Goal: Transaction & Acquisition: Purchase product/service

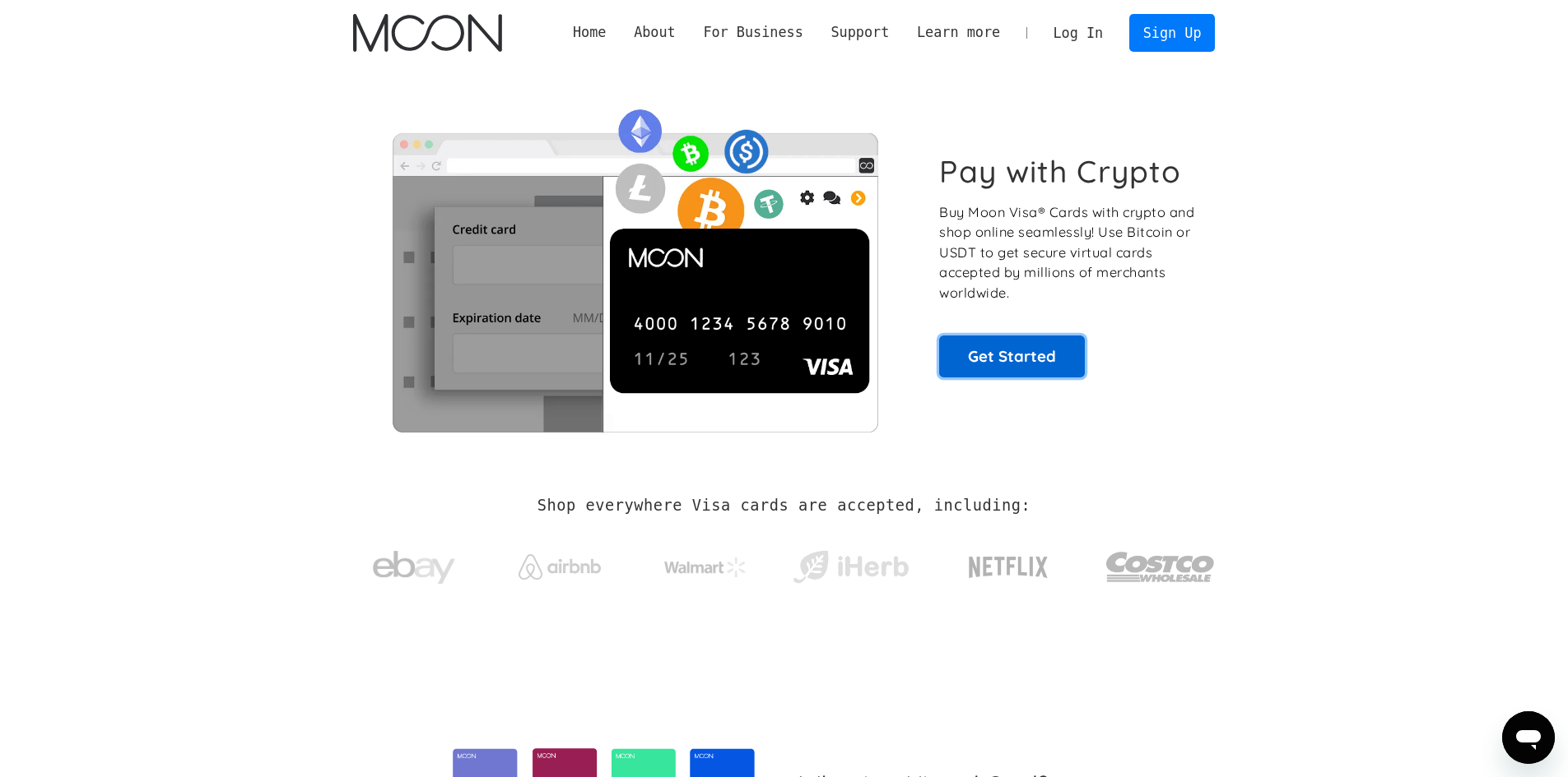
click at [1015, 354] on link "Get Started" at bounding box center [1012, 356] width 146 height 41
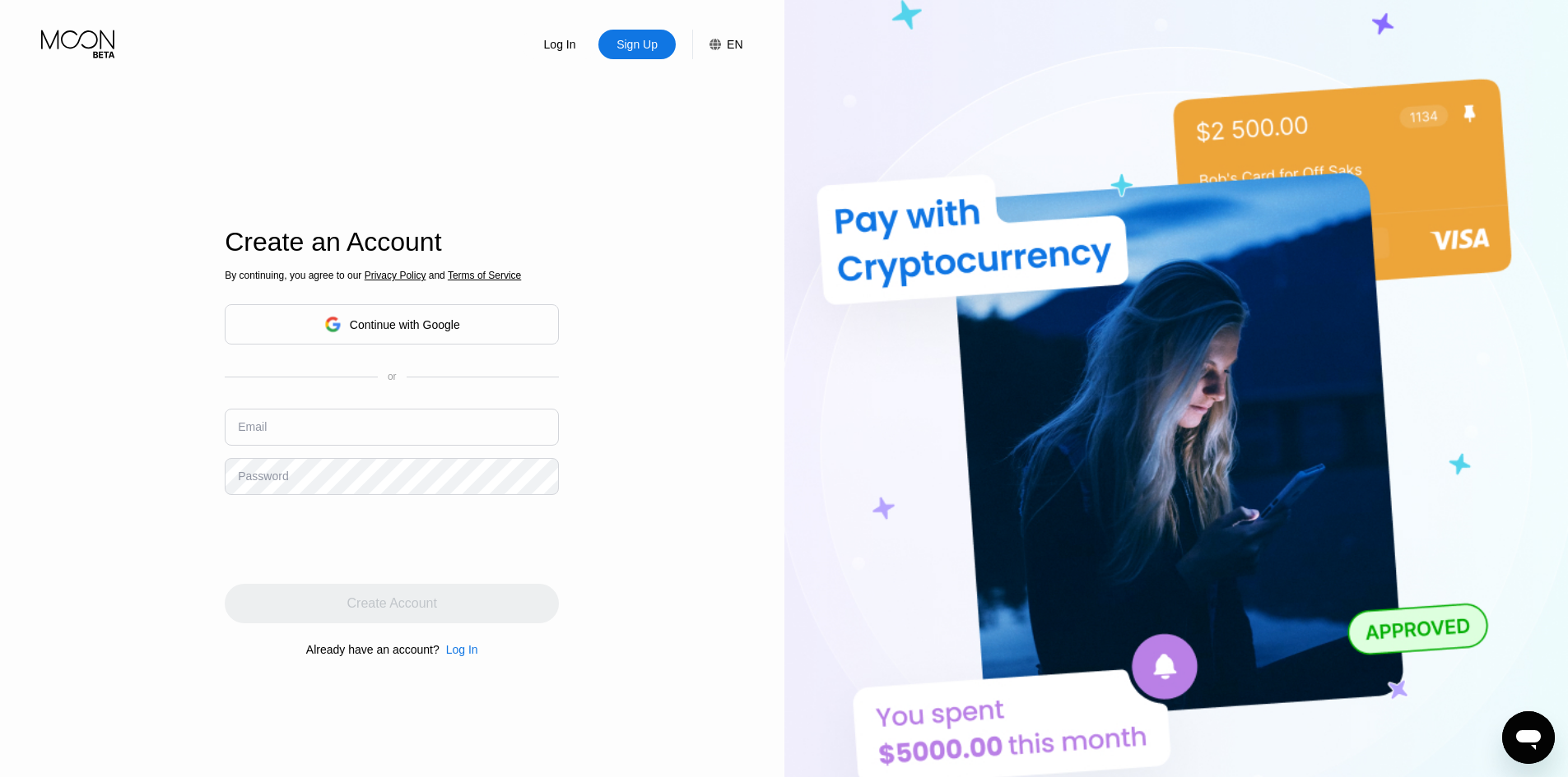
click at [94, 46] on icon at bounding box center [77, 40] width 73 height 19
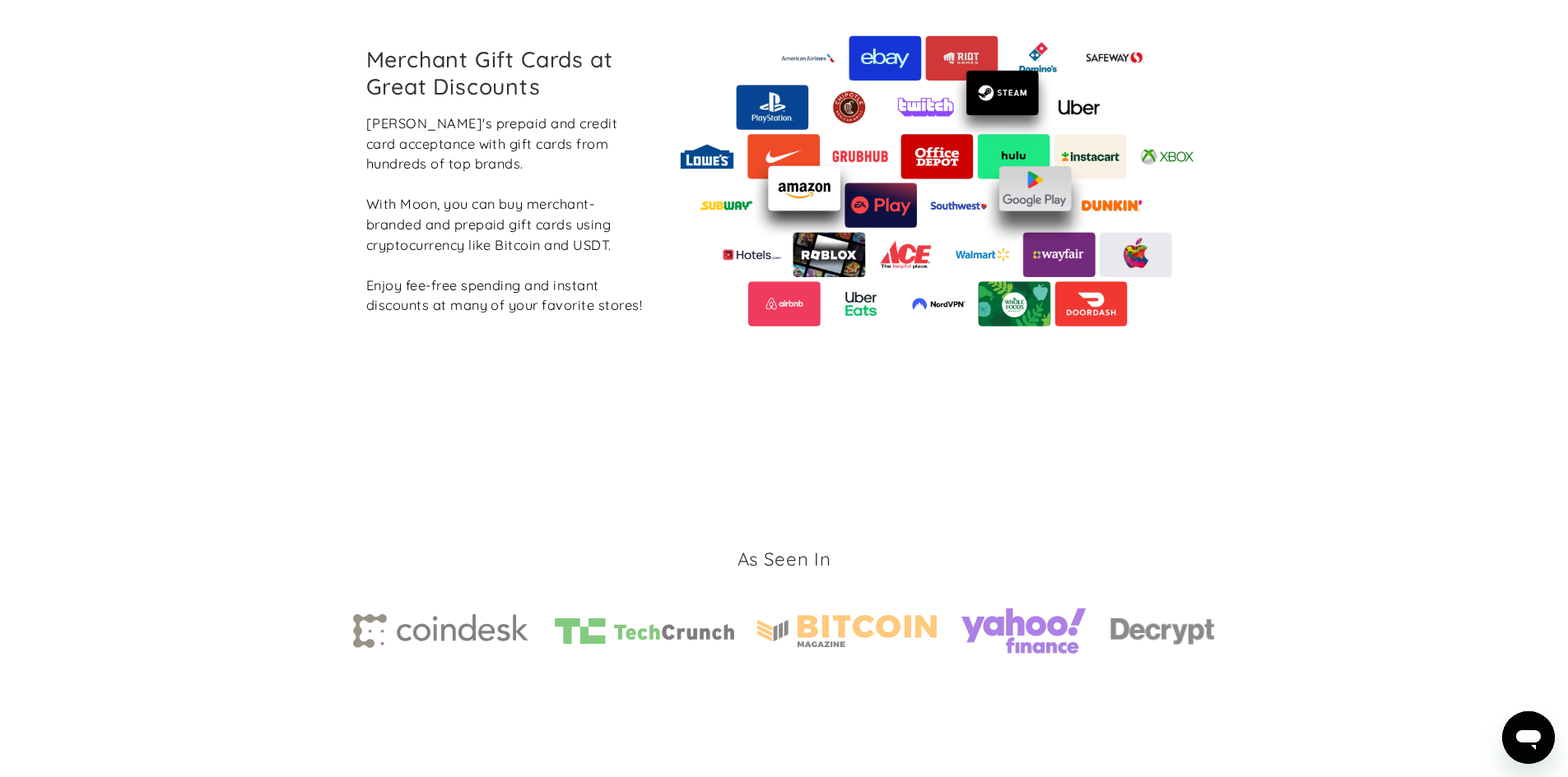
scroll to position [2443, 0]
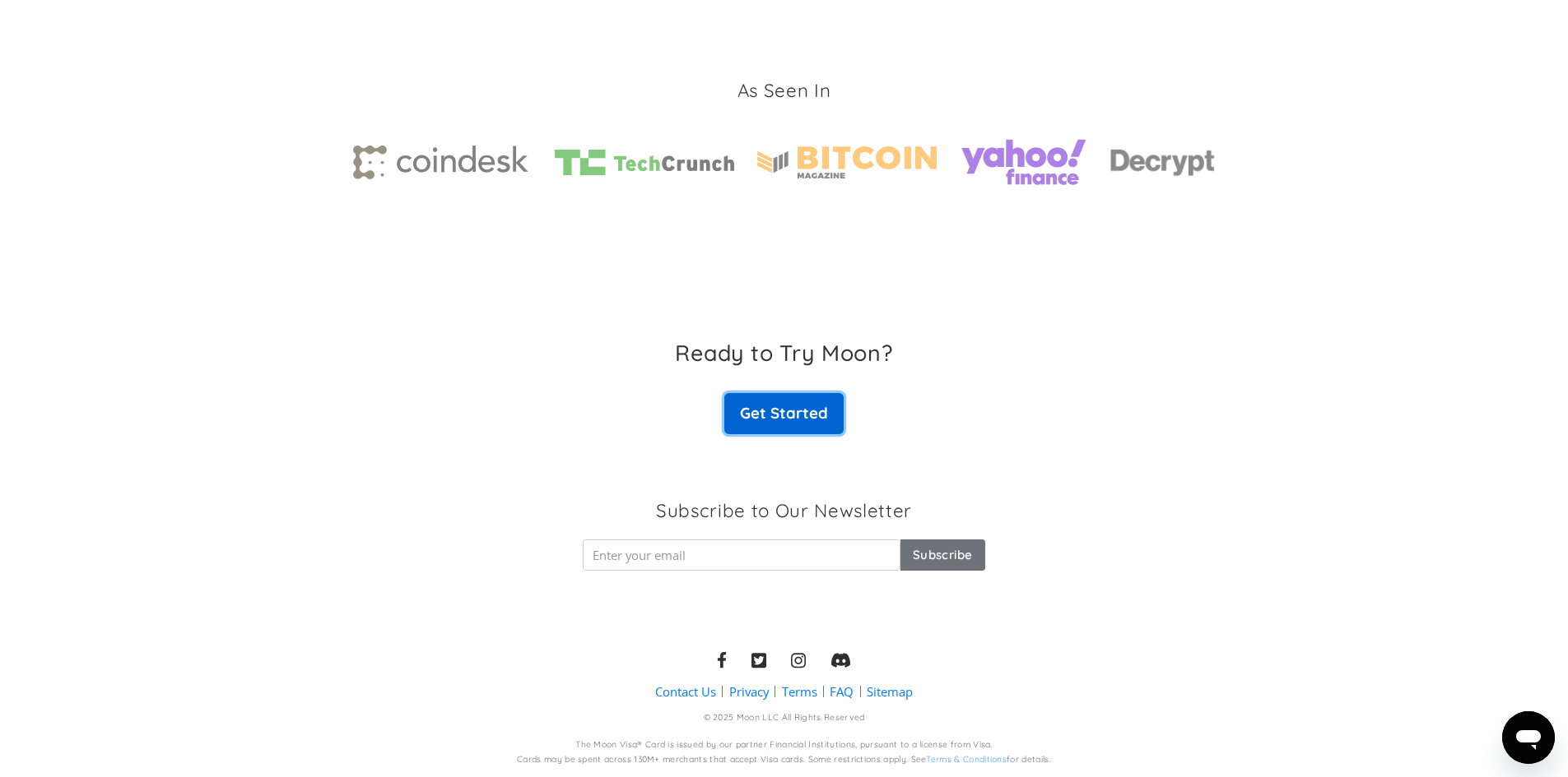
click at [796, 407] on link "Get Started" at bounding box center [783, 414] width 119 height 41
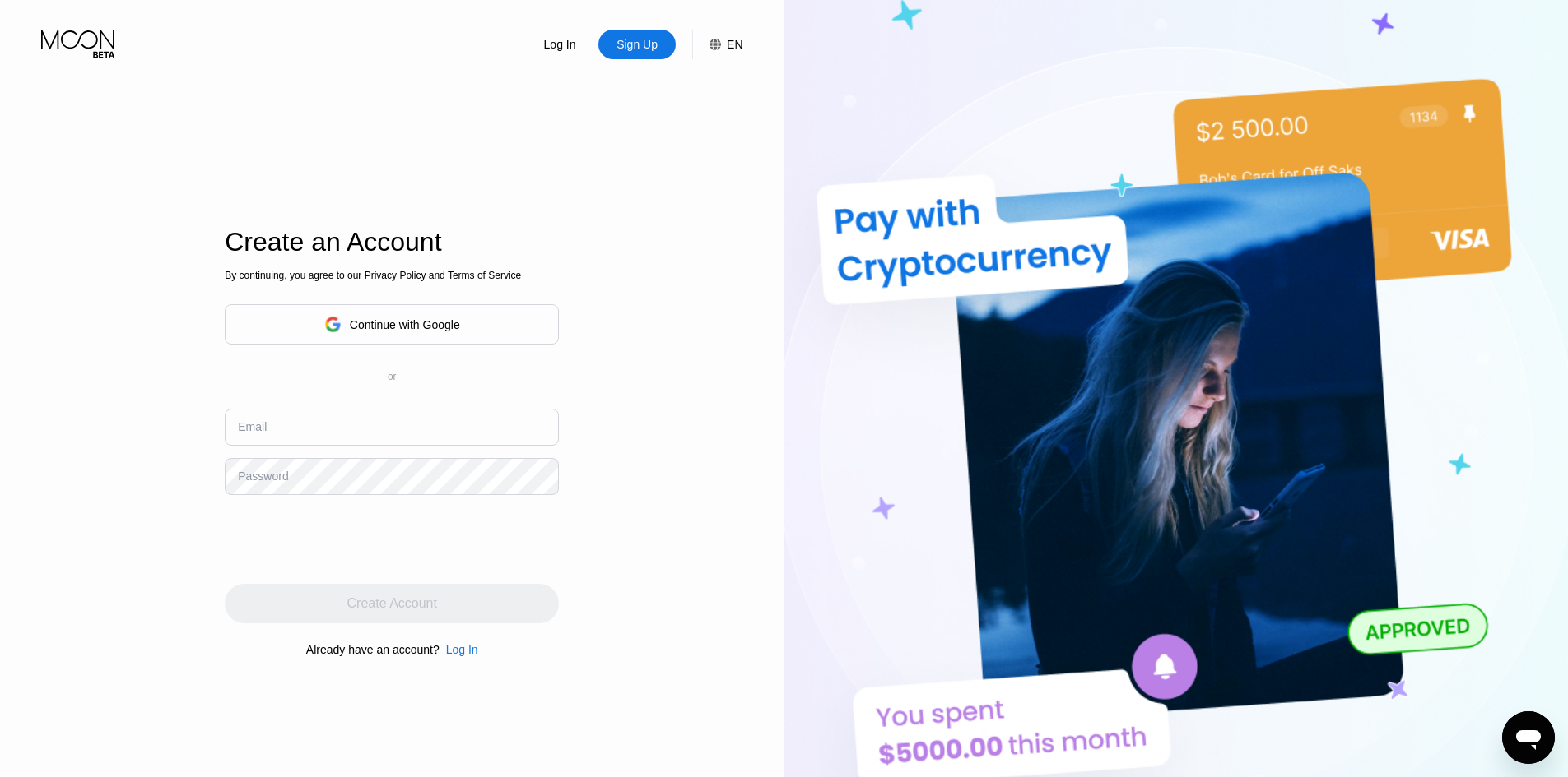
click at [512, 311] on div "Continue with Google" at bounding box center [392, 324] width 334 height 40
click at [292, 427] on input "text" at bounding box center [392, 427] width 334 height 37
paste input "[EMAIL_ADDRESS][DOMAIN_NAME]"
type input "[EMAIL_ADDRESS][DOMAIN_NAME]"
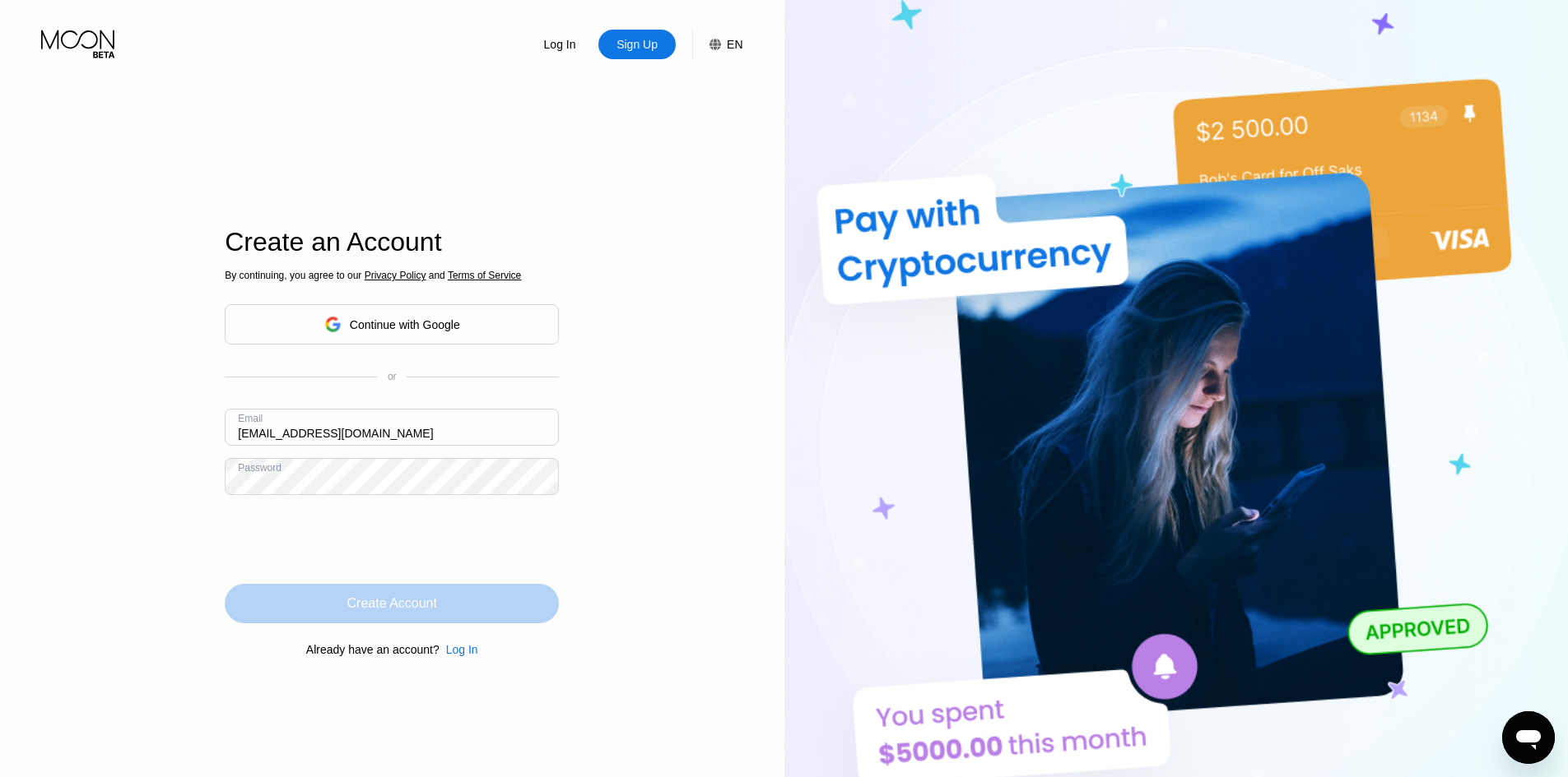
click at [405, 602] on div "Create Account" at bounding box center [392, 604] width 90 height 17
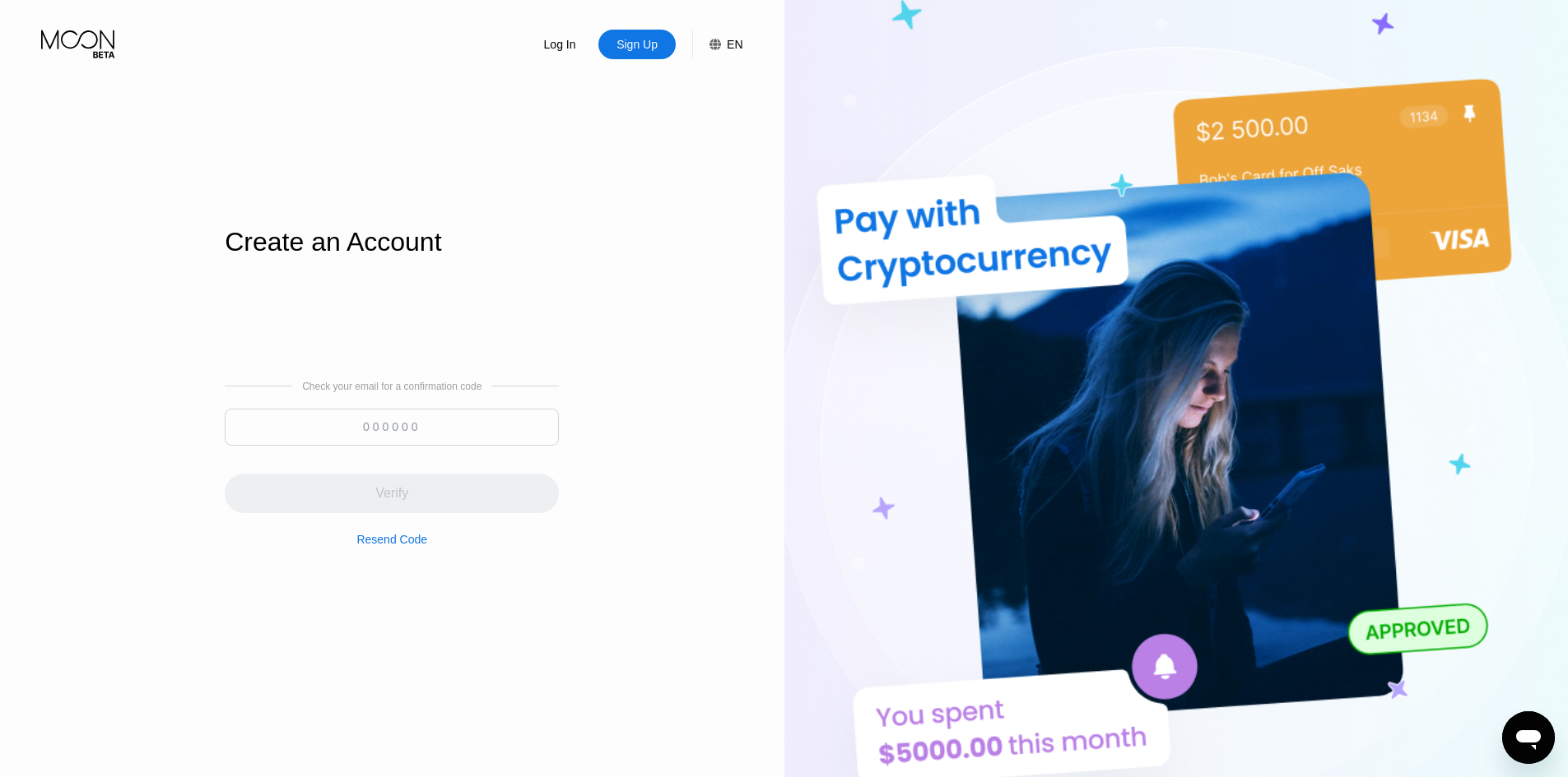
click at [384, 427] on input at bounding box center [392, 427] width 334 height 37
paste input "814092"
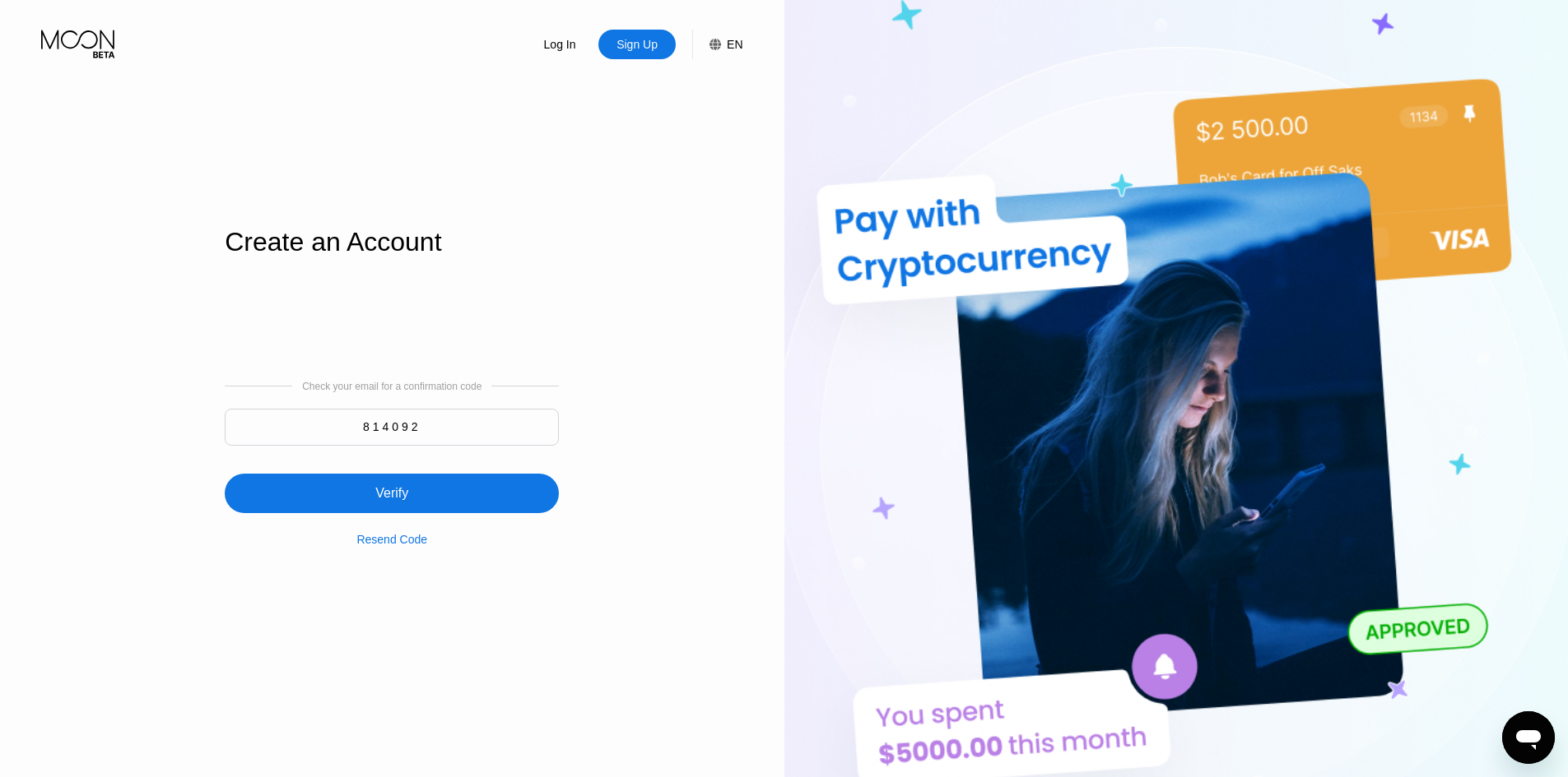
type input "814092"
click at [470, 488] on div "Verify" at bounding box center [392, 493] width 334 height 39
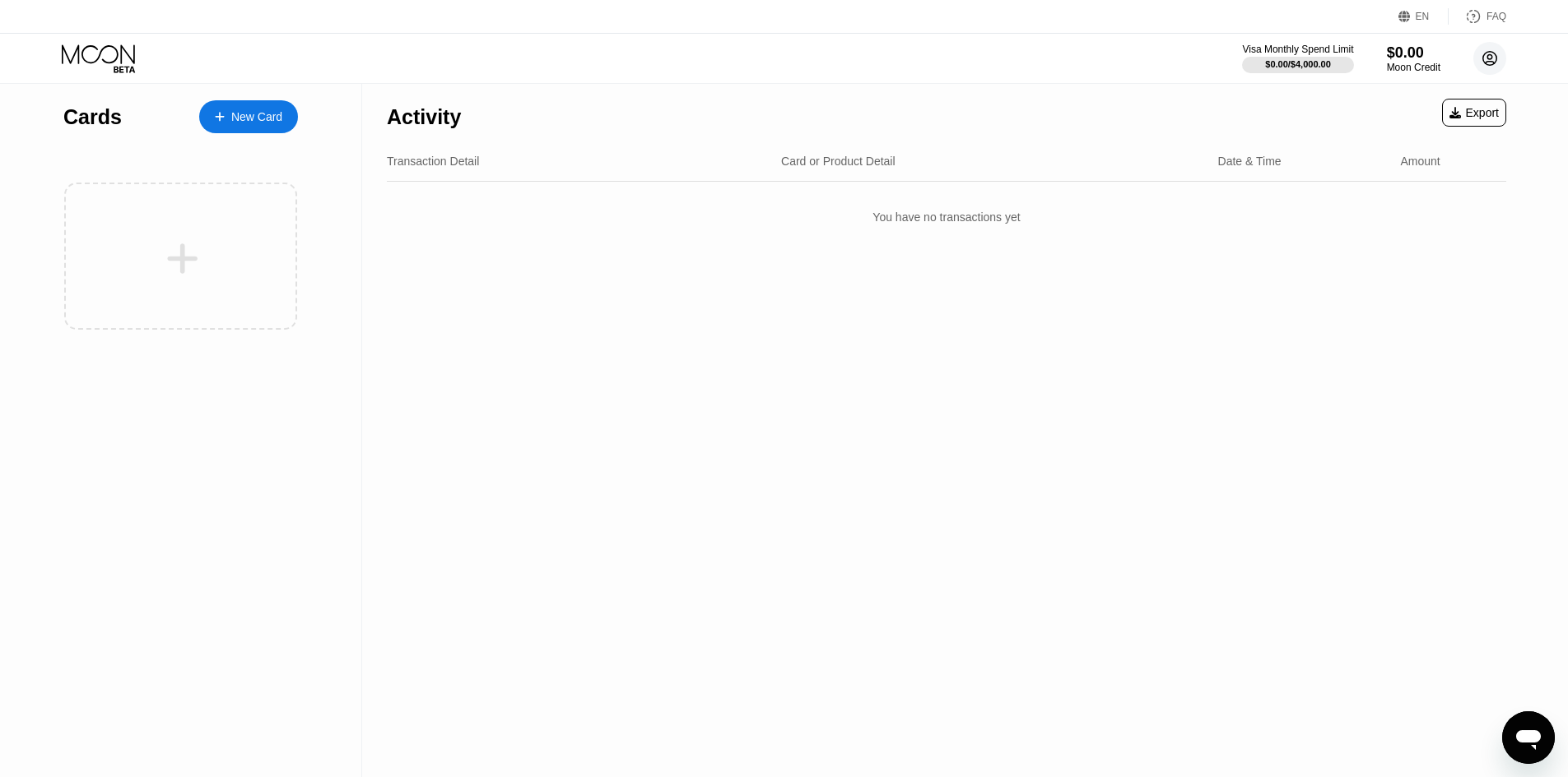
click at [1489, 53] on circle at bounding box center [1490, 58] width 33 height 33
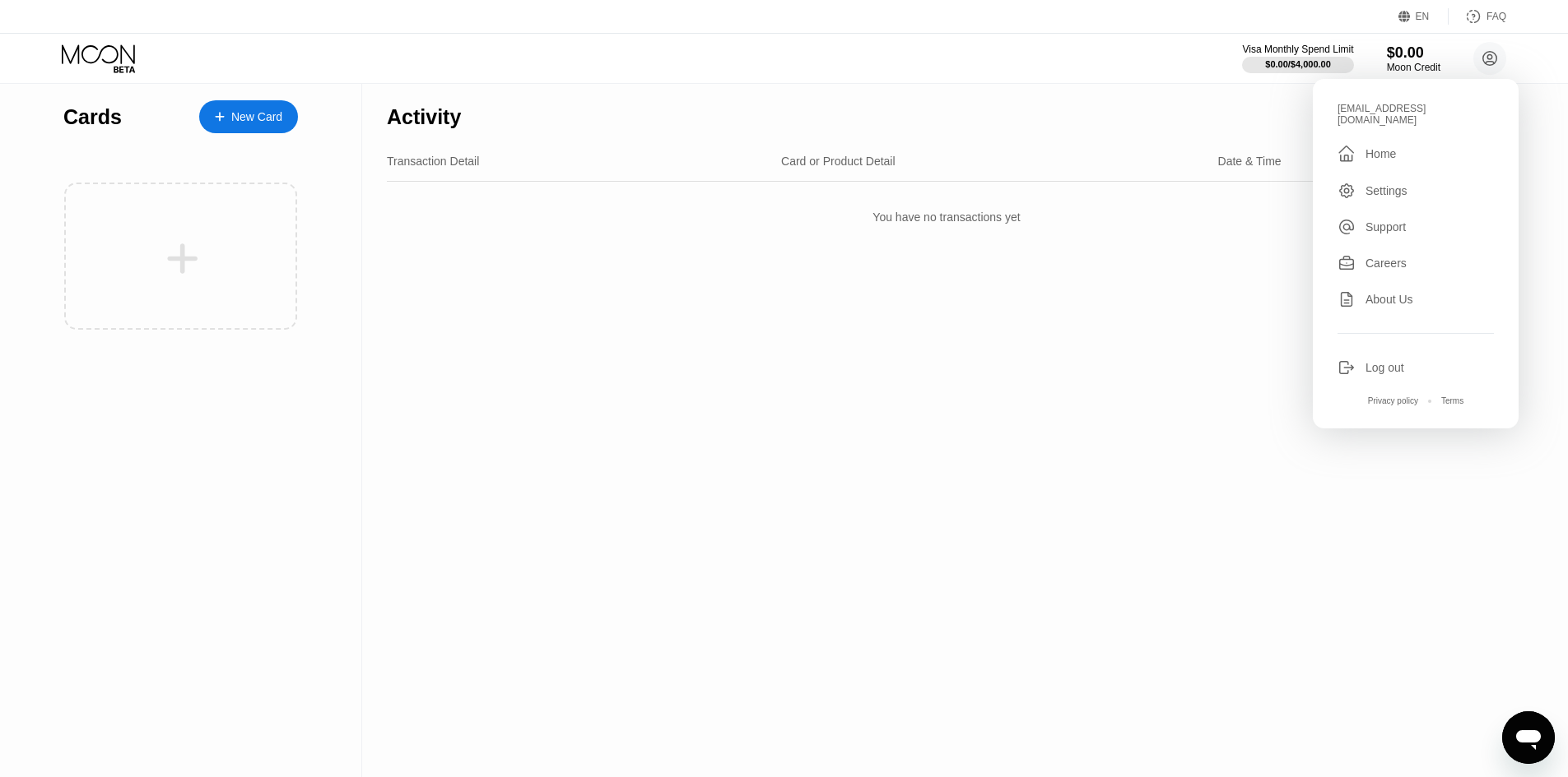
click at [875, 255] on div "Activity Export Transaction Detail Card or Product Detail Date & Time Amount Yo…" at bounding box center [946, 430] width 1169 height 693
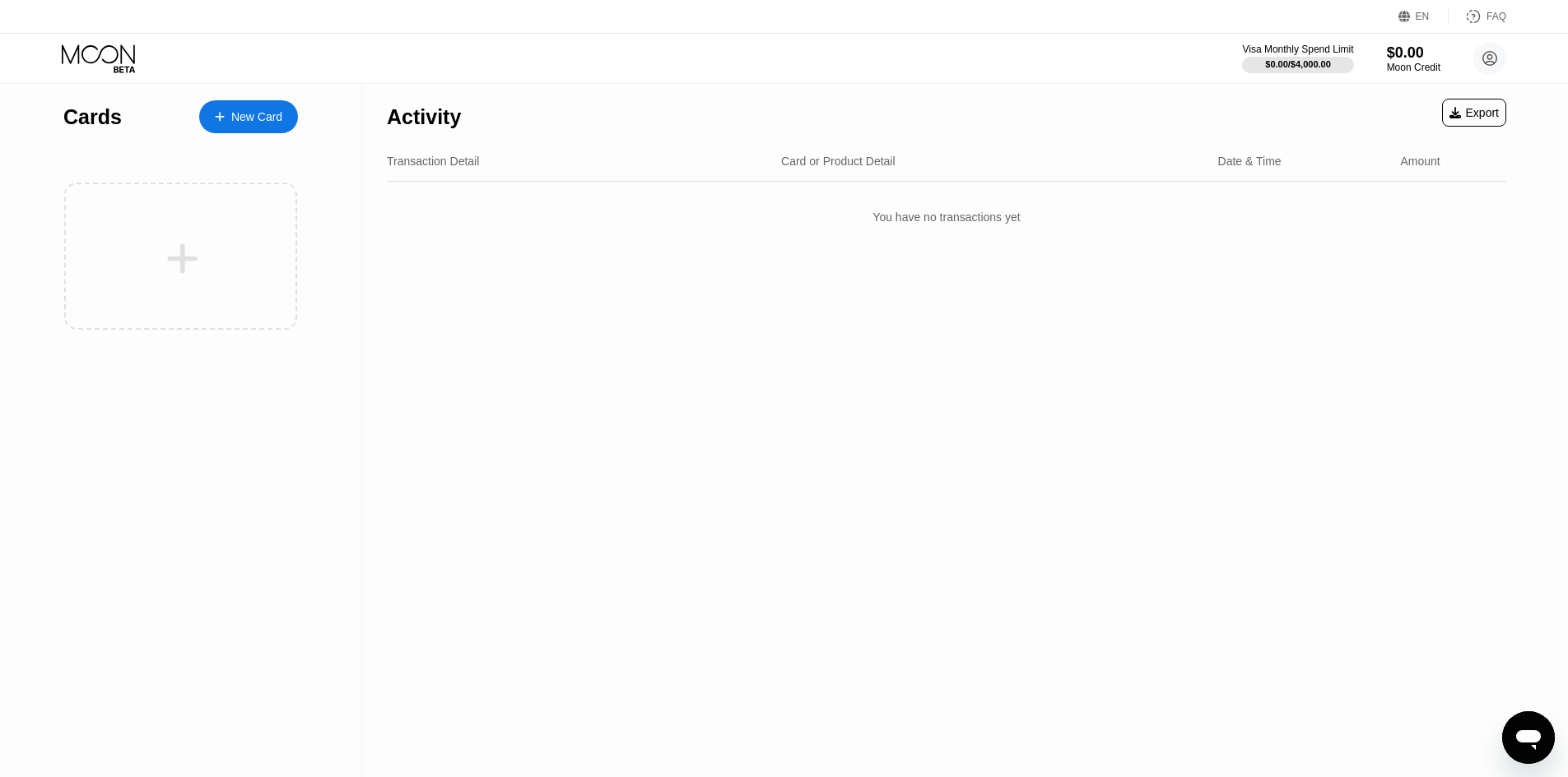
click at [145, 276] on div at bounding box center [182, 259] width 204 height 37
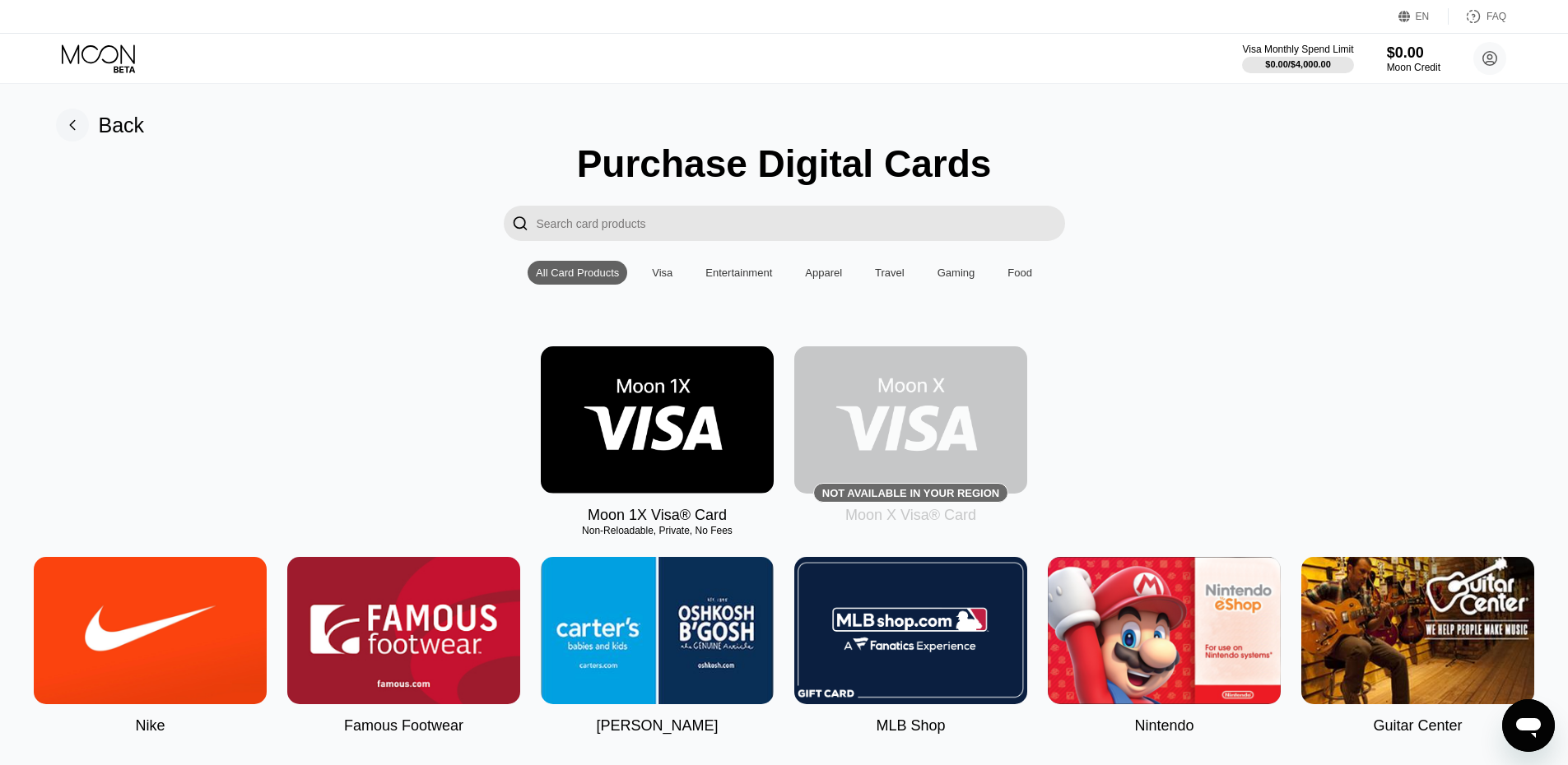
click at [712, 221] on input "Search card products" at bounding box center [801, 223] width 528 height 35
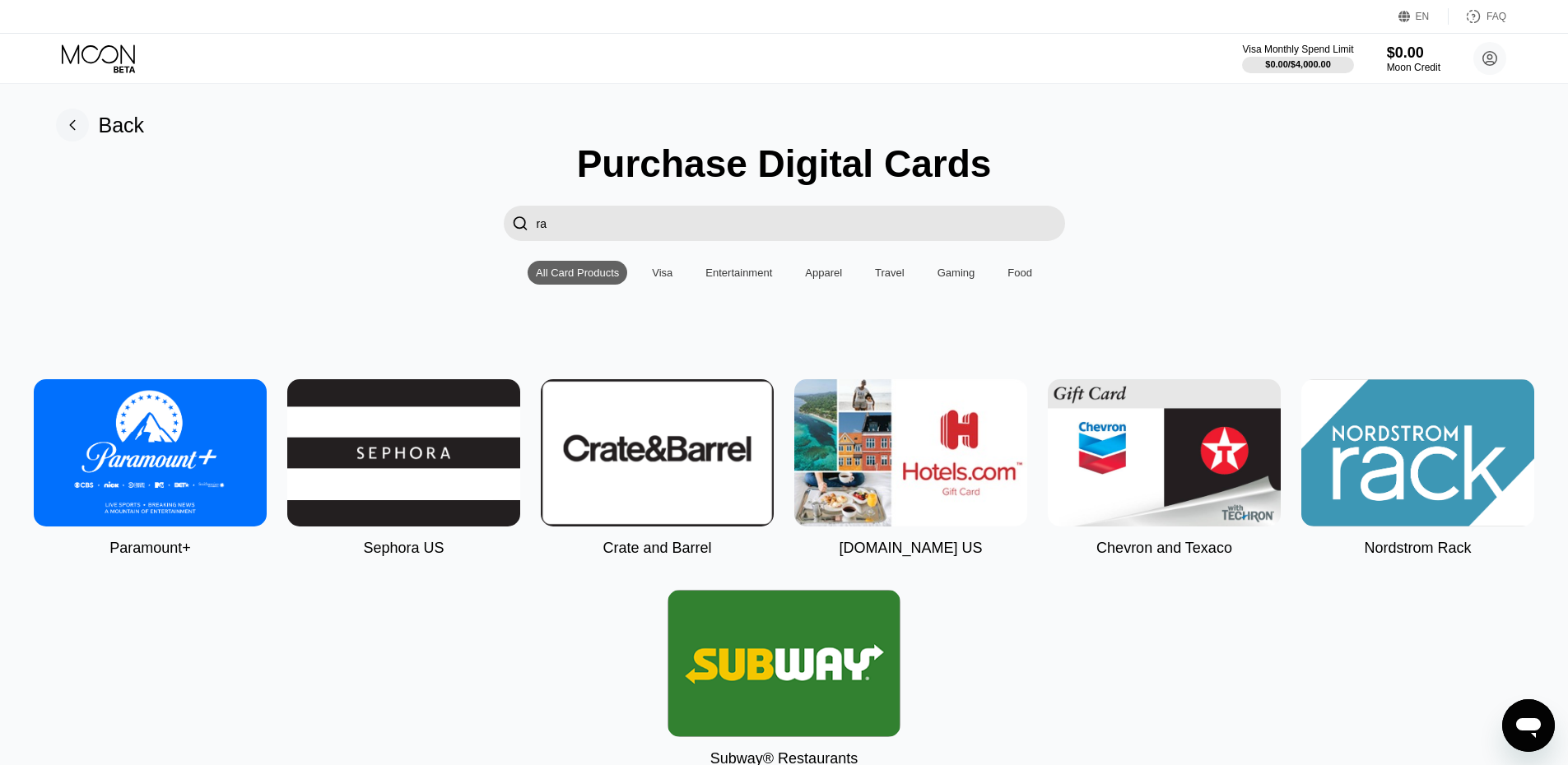
type input "r"
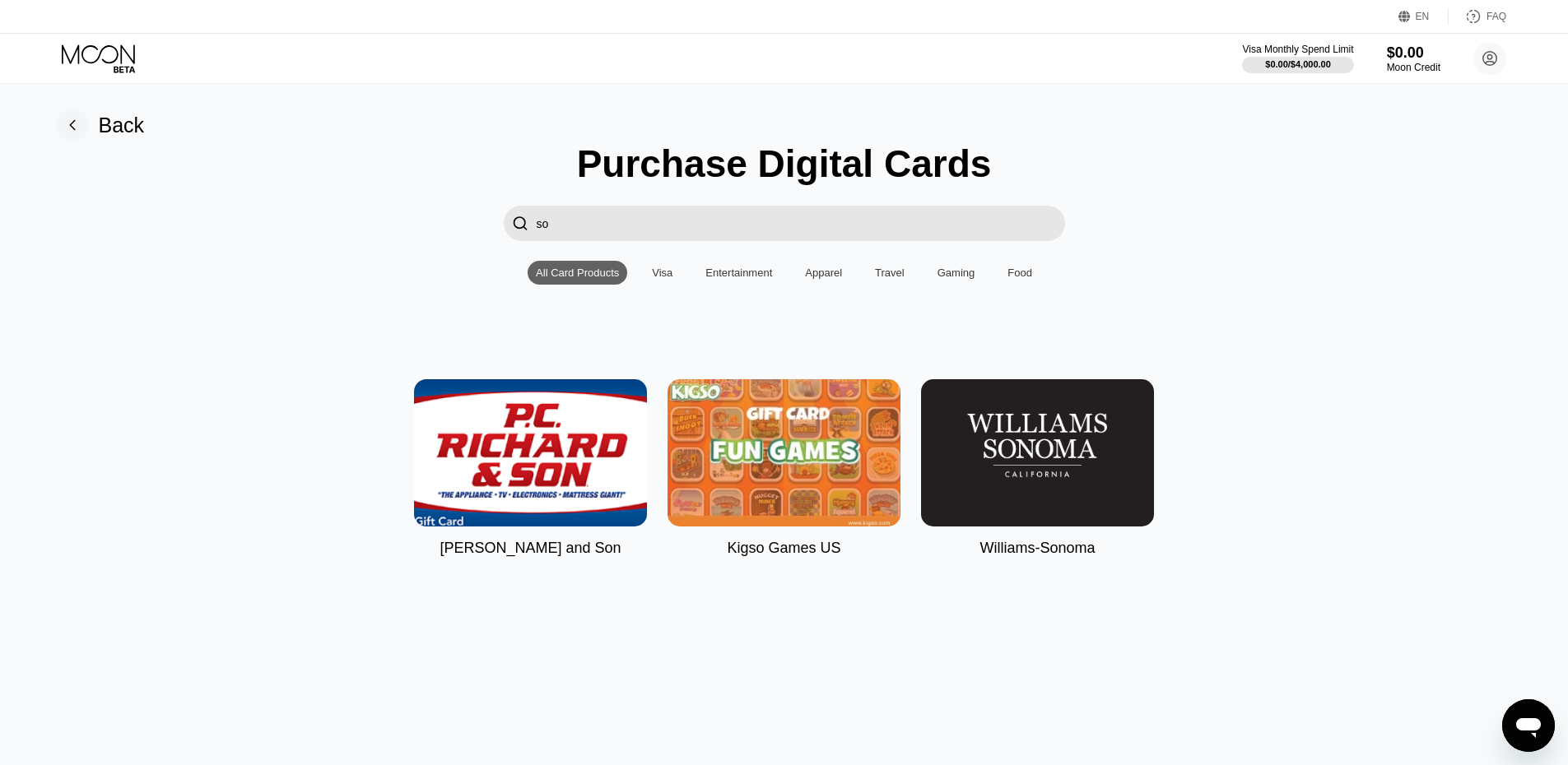
type input "s"
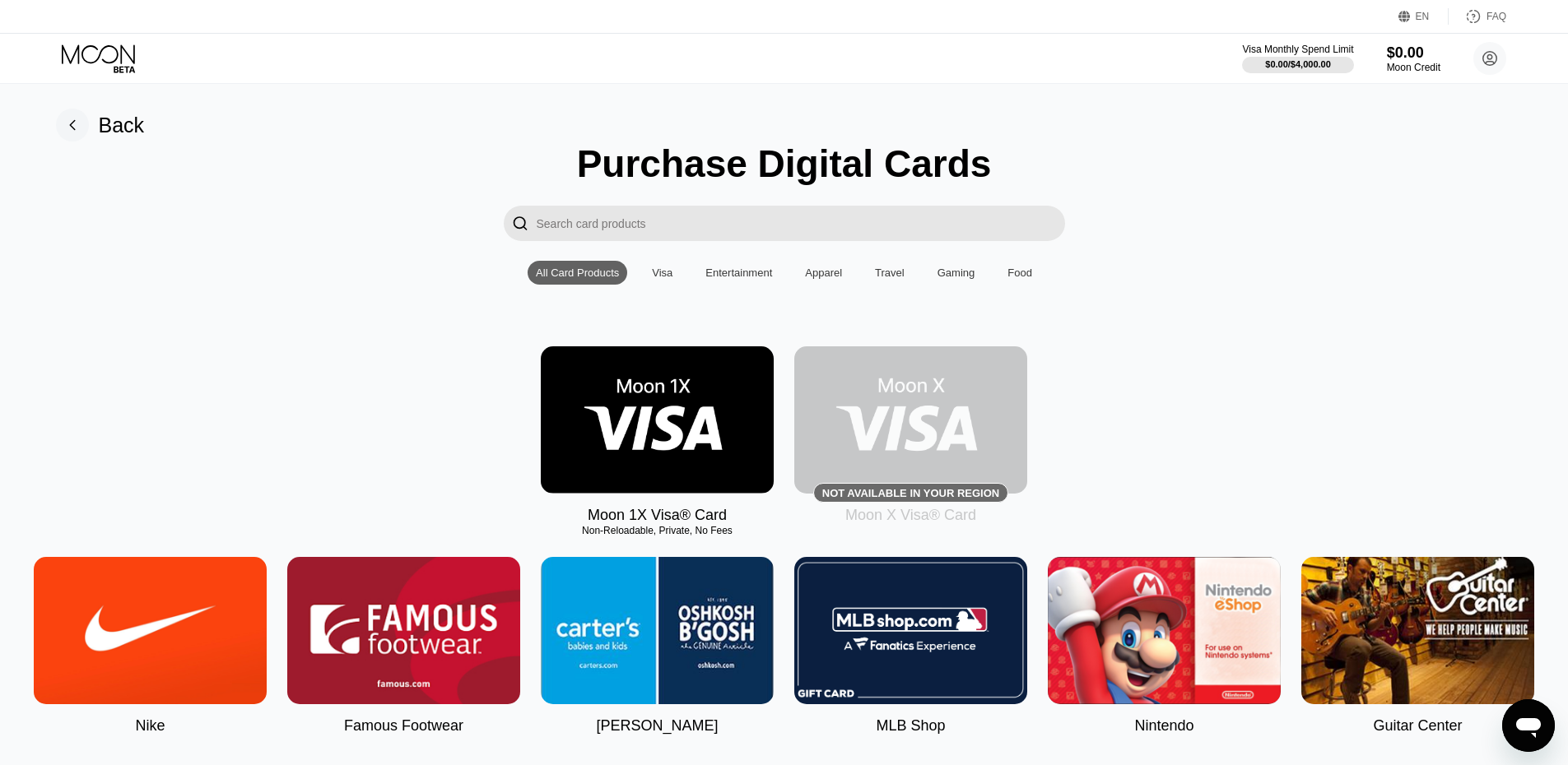
scroll to position [82, 0]
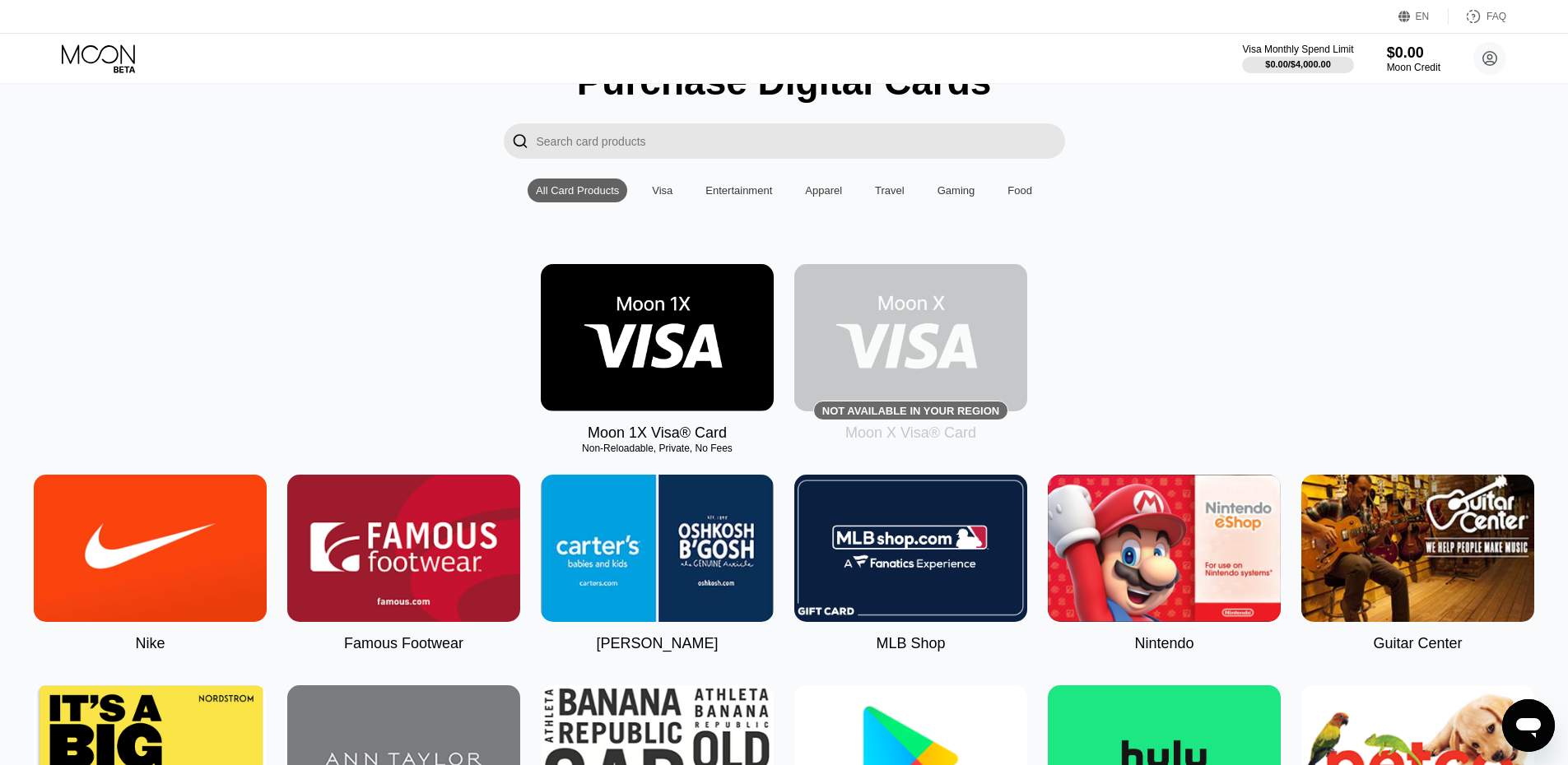
click at [666, 197] on div "Visa" at bounding box center [663, 190] width 21 height 12
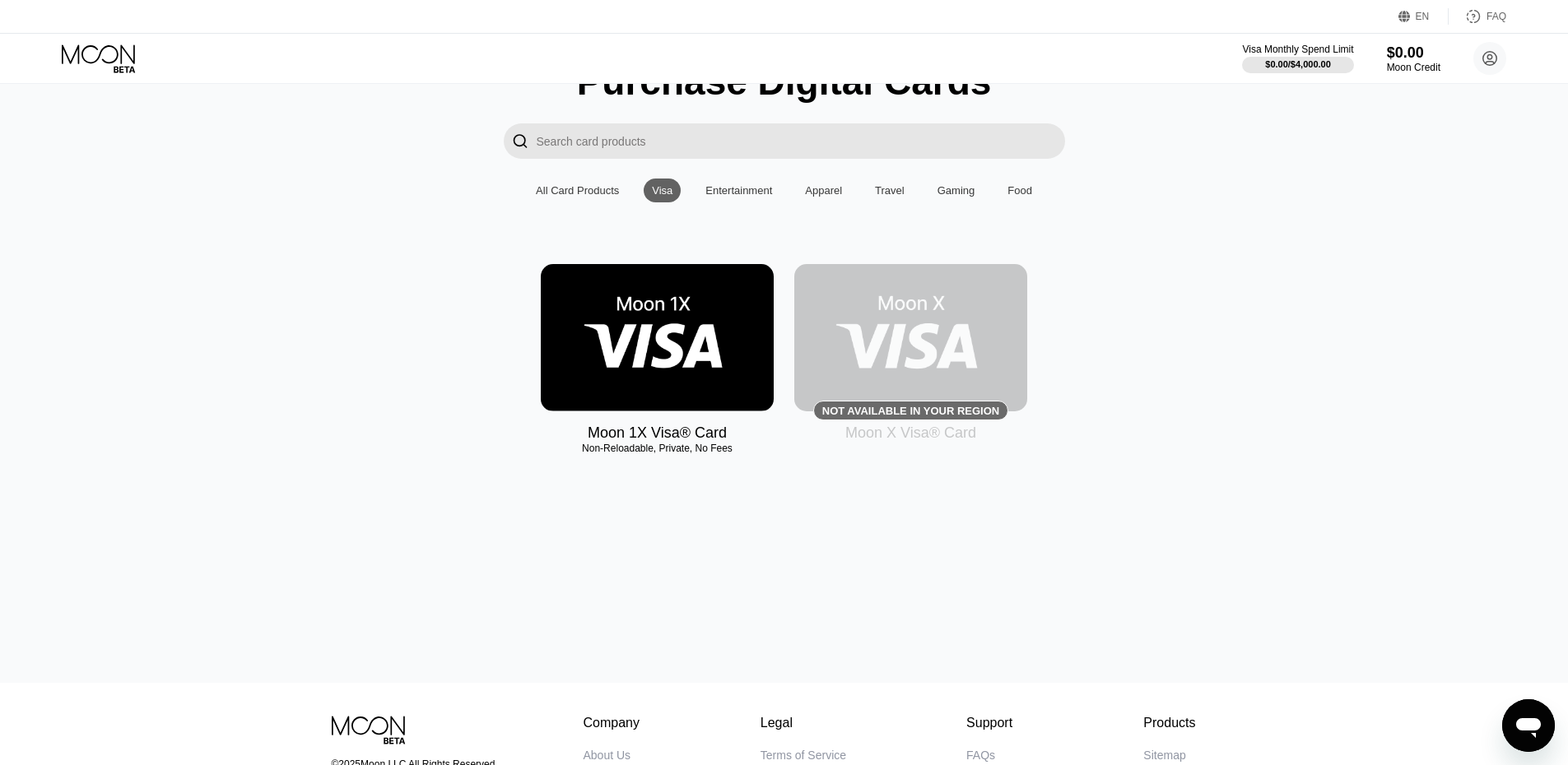
click at [725, 197] on div "Entertainment" at bounding box center [738, 190] width 66 height 12
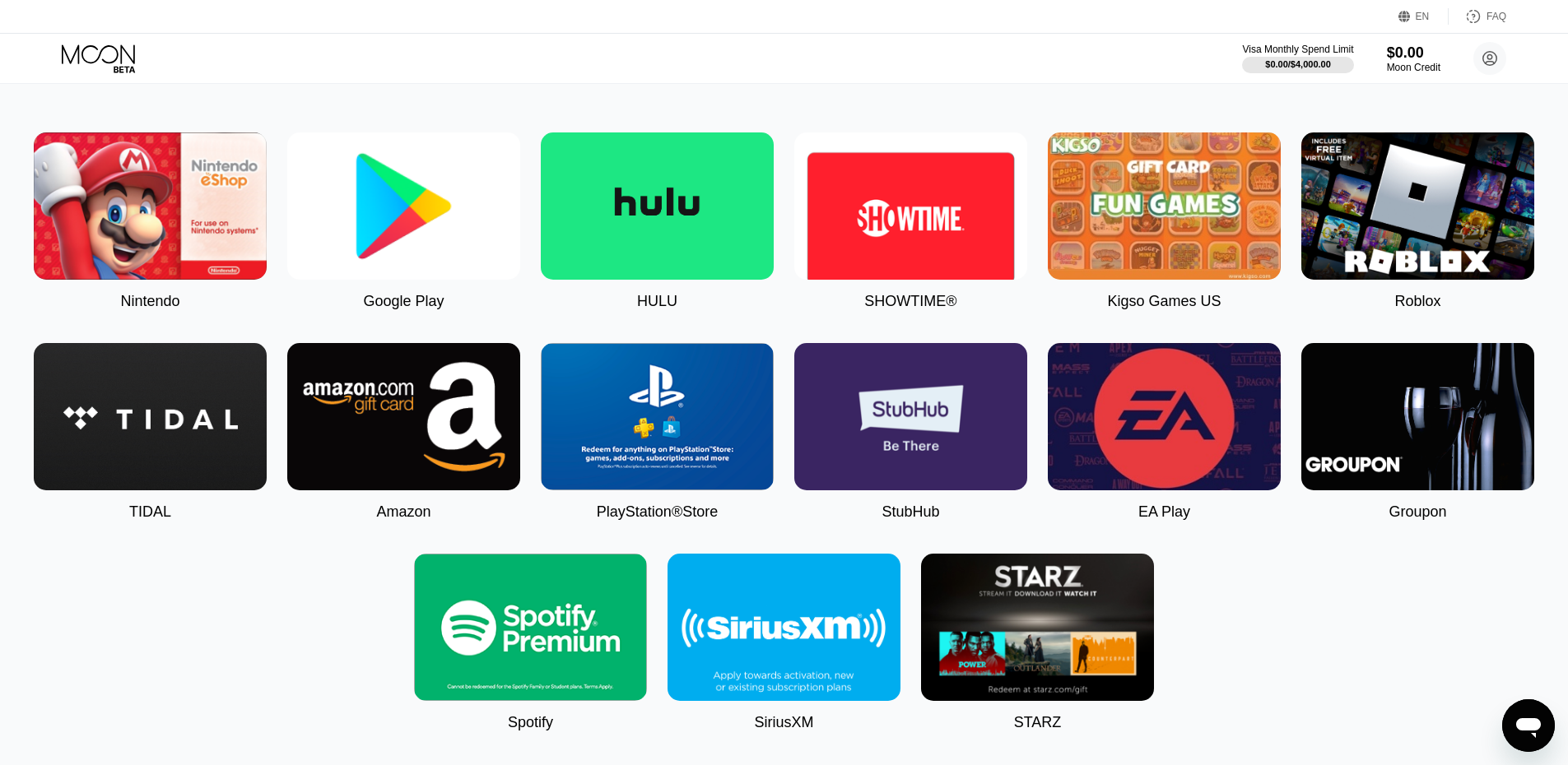
scroll to position [329, 0]
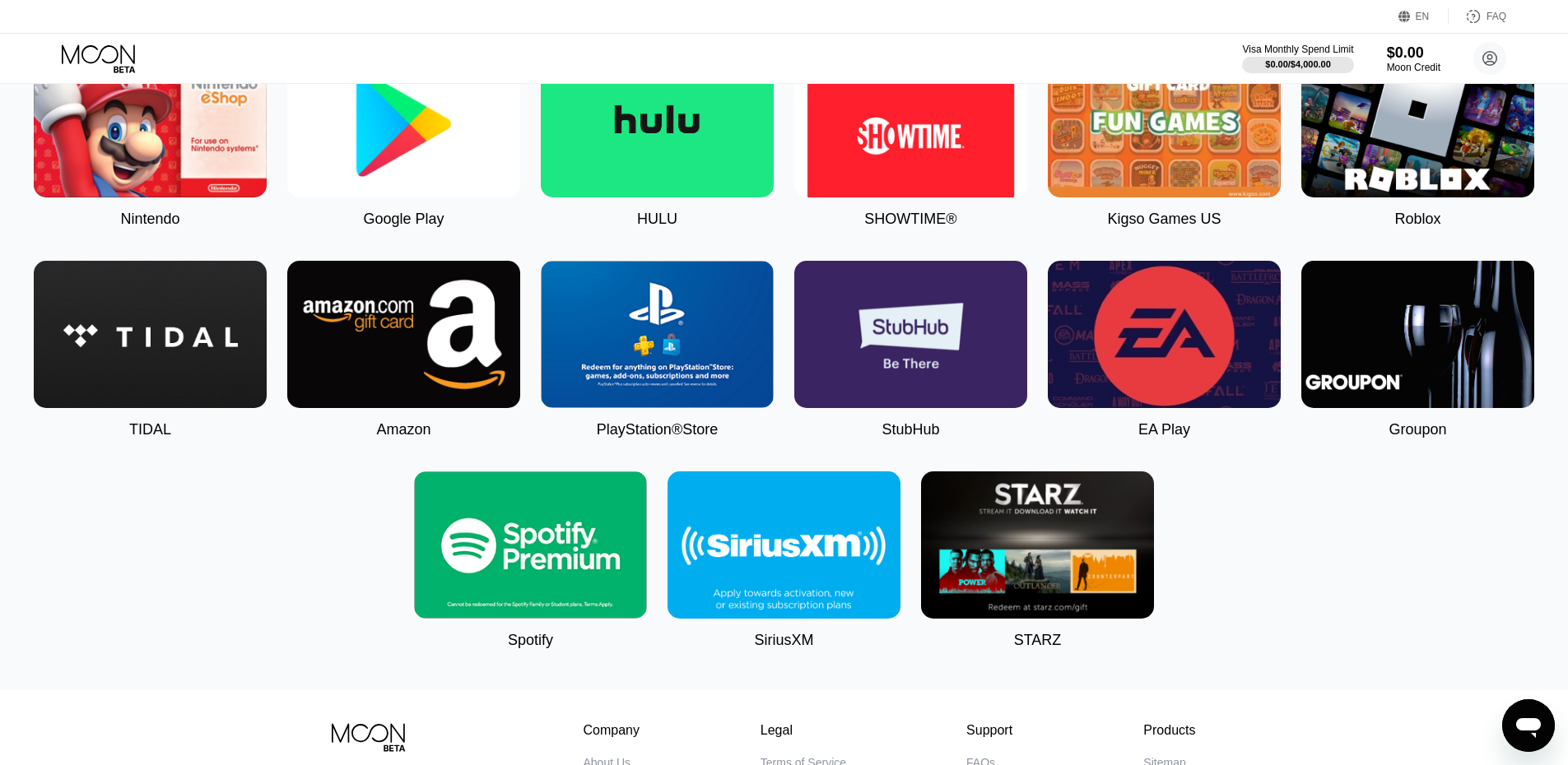
click at [686, 364] on img at bounding box center [657, 335] width 233 height 147
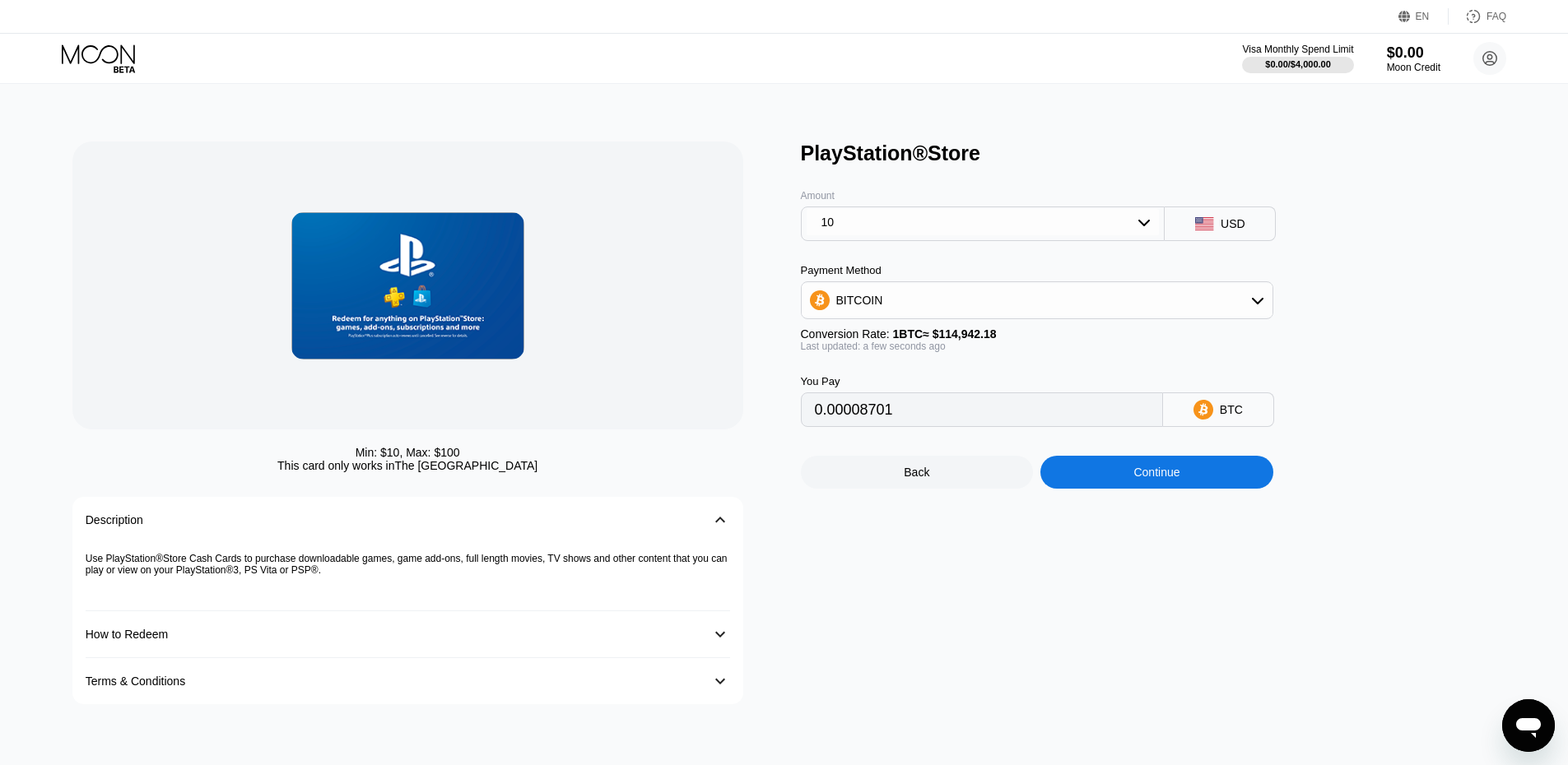
click at [1082, 227] on div "10" at bounding box center [983, 222] width 353 height 26
click at [861, 361] on div "100" at bounding box center [983, 349] width 355 height 26
click at [1033, 315] on div "BITCOIN" at bounding box center [1037, 299] width 470 height 33
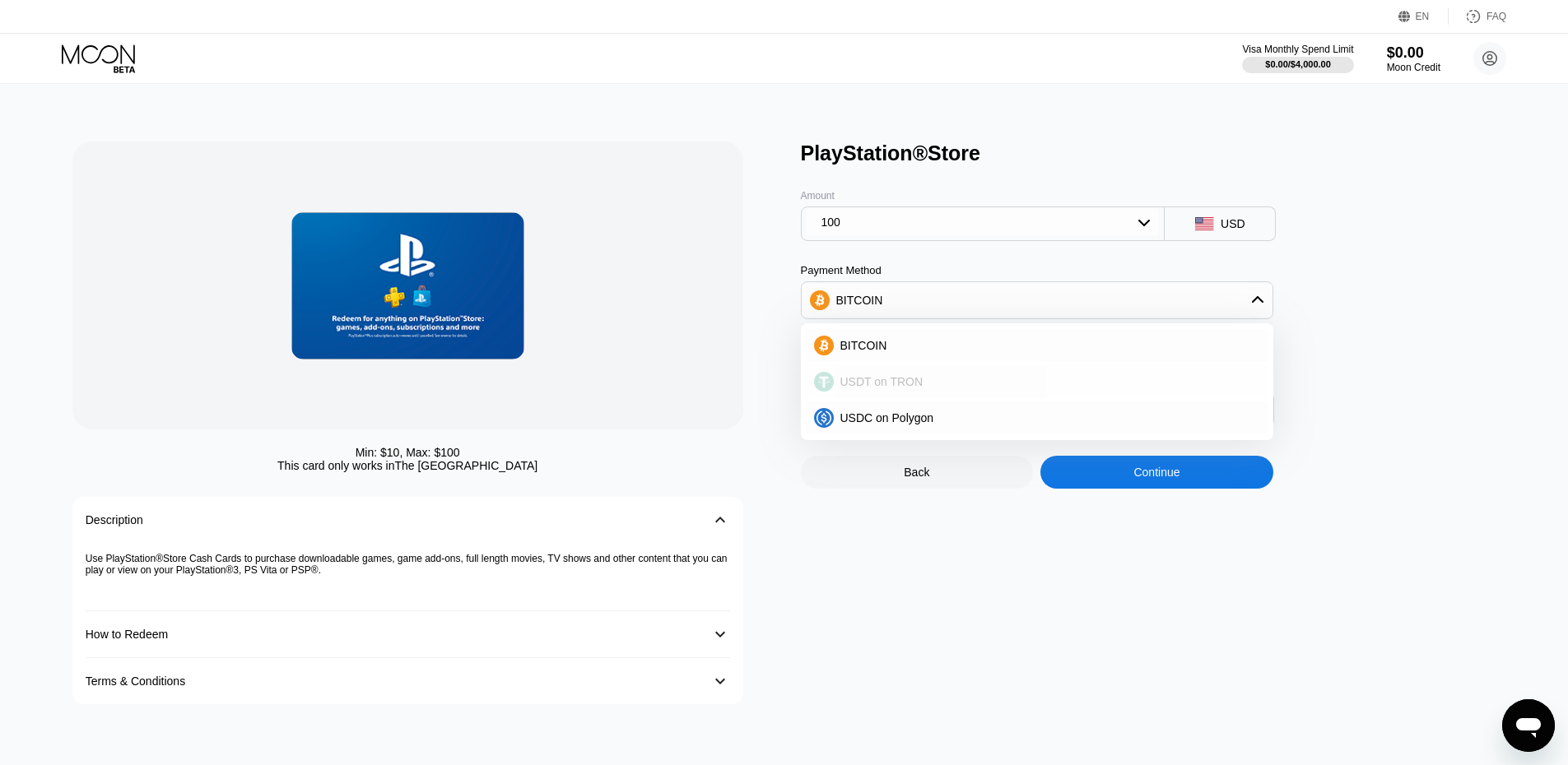
click at [931, 387] on div "USDT on TRON" at bounding box center [1046, 382] width 427 height 13
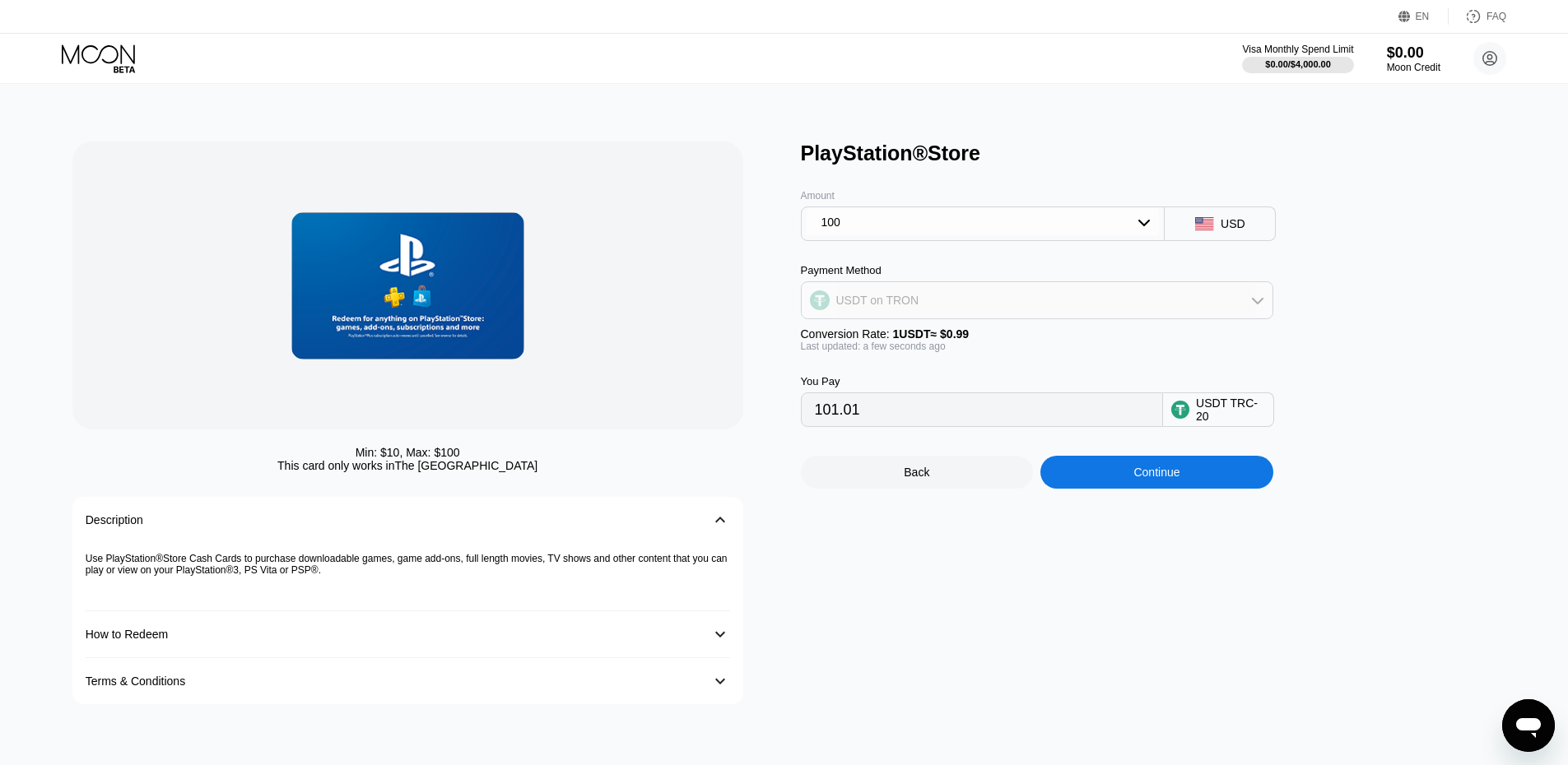
click at [973, 300] on div "USDT on TRON" at bounding box center [1037, 299] width 470 height 33
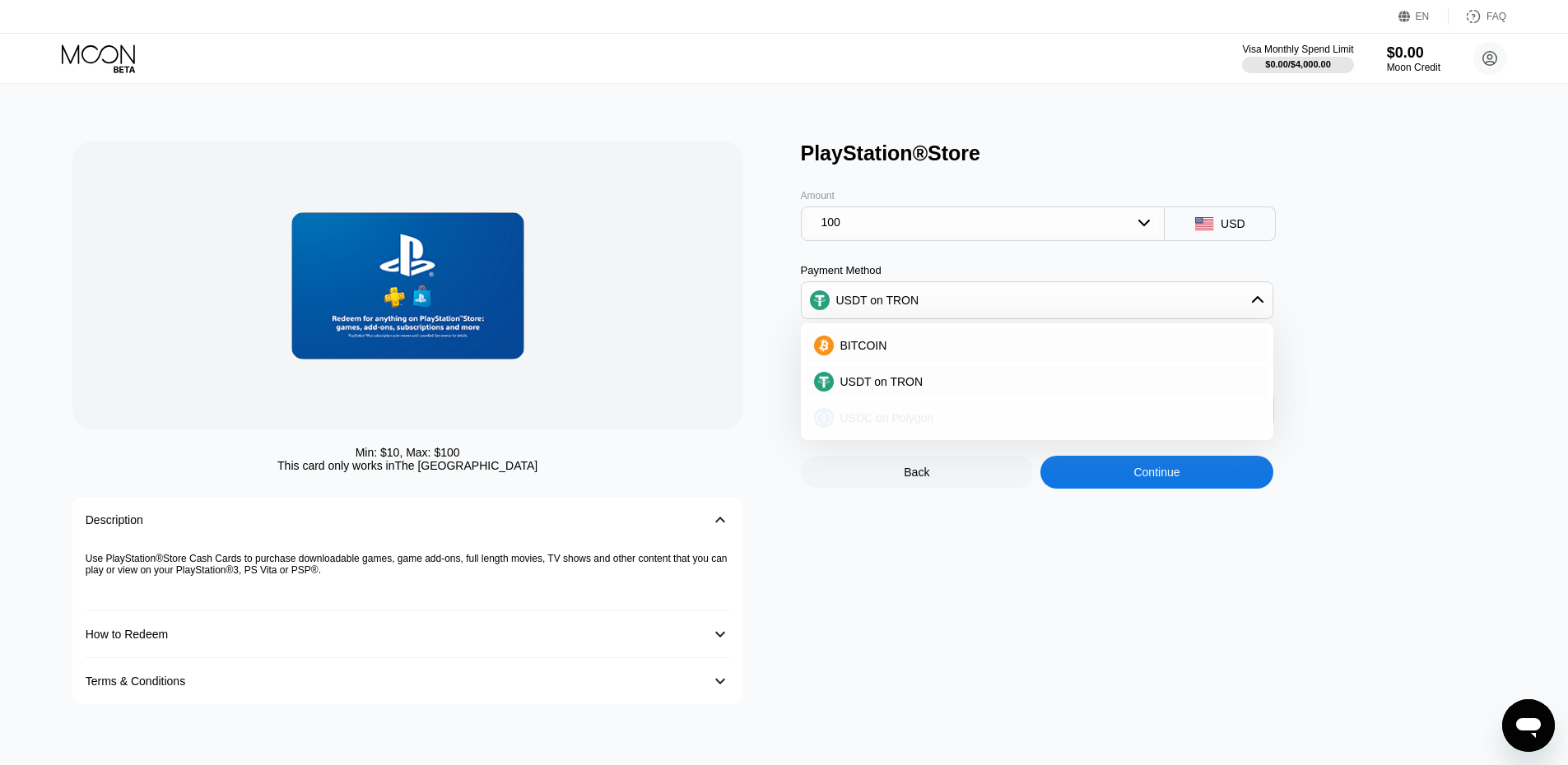
click at [889, 422] on span "USDC on Polygon" at bounding box center [887, 418] width 94 height 13
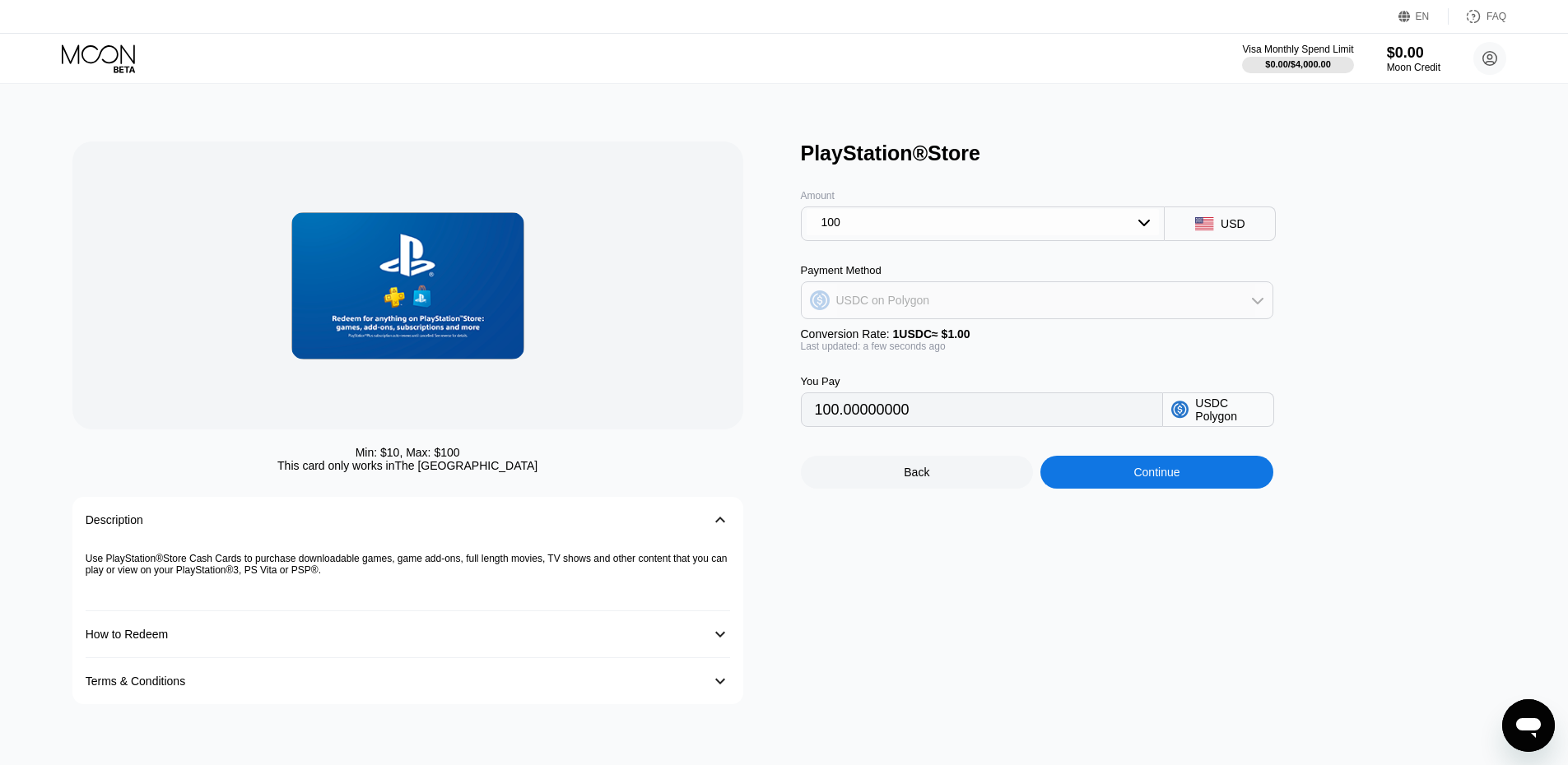
click at [928, 311] on div "USDC on Polygon" at bounding box center [1037, 299] width 470 height 33
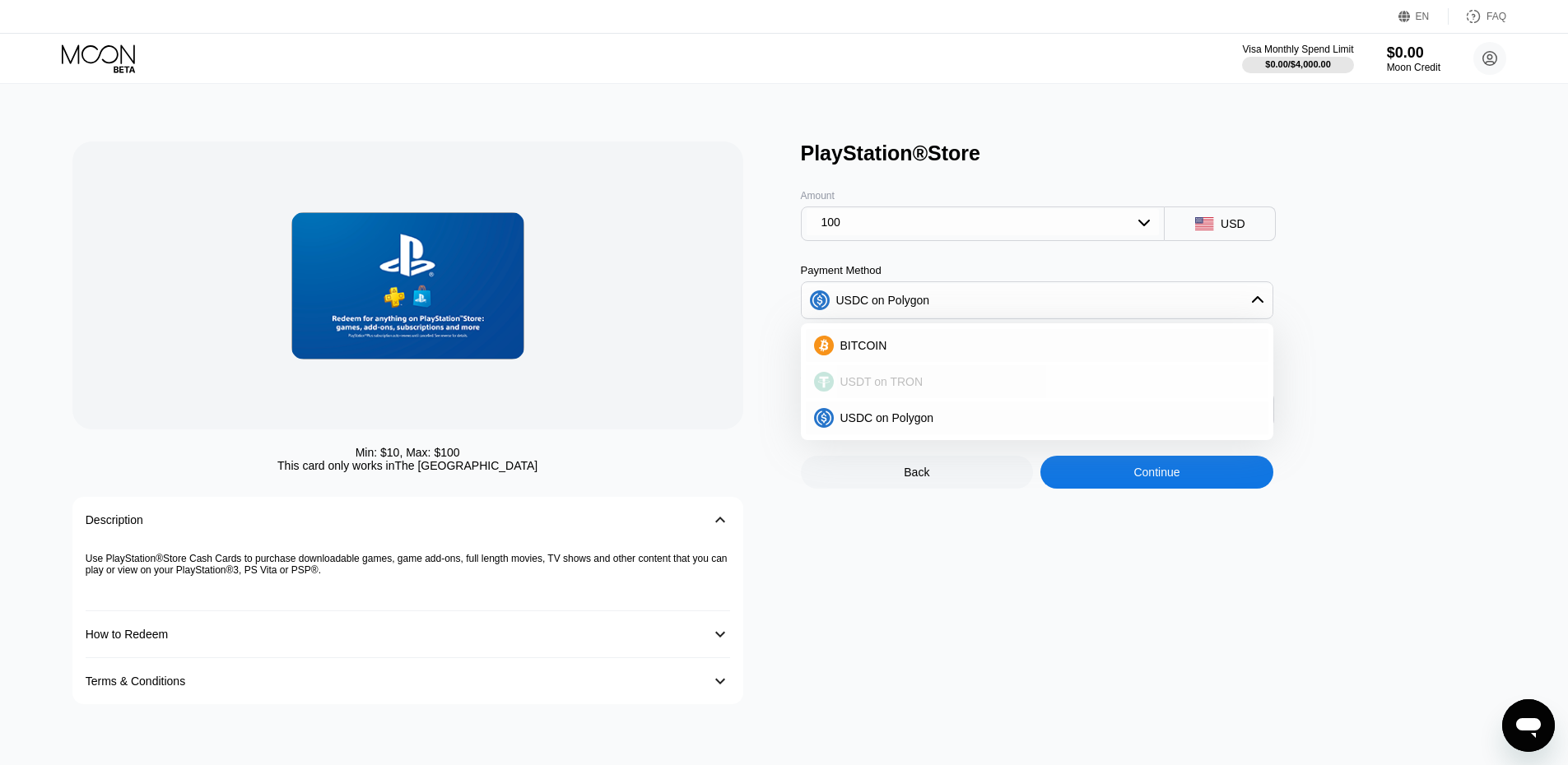
click at [909, 387] on span "USDT on TRON" at bounding box center [881, 382] width 83 height 13
type input "101.01"
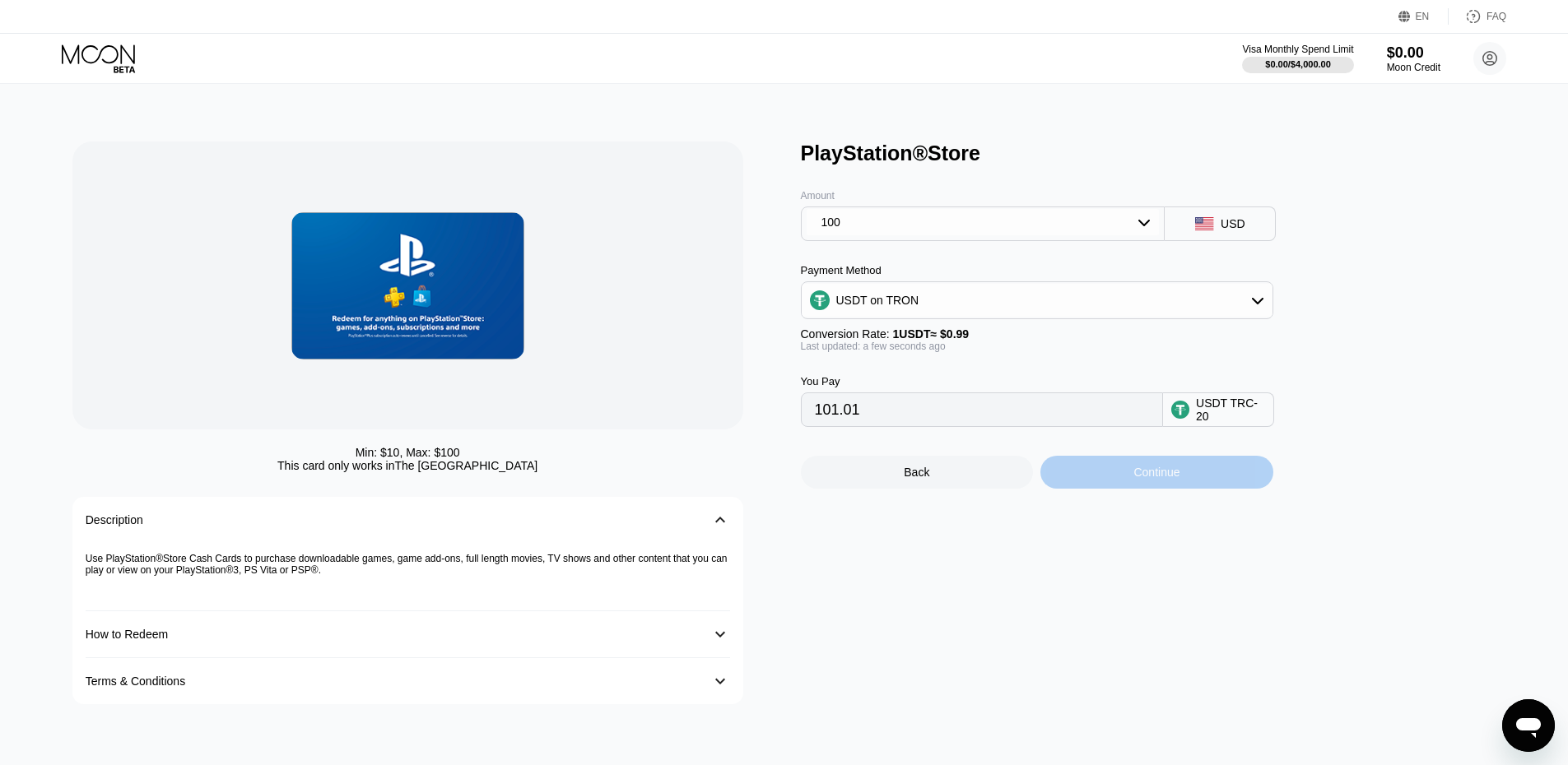
click at [1133, 479] on div "Continue" at bounding box center [1155, 472] width 46 height 13
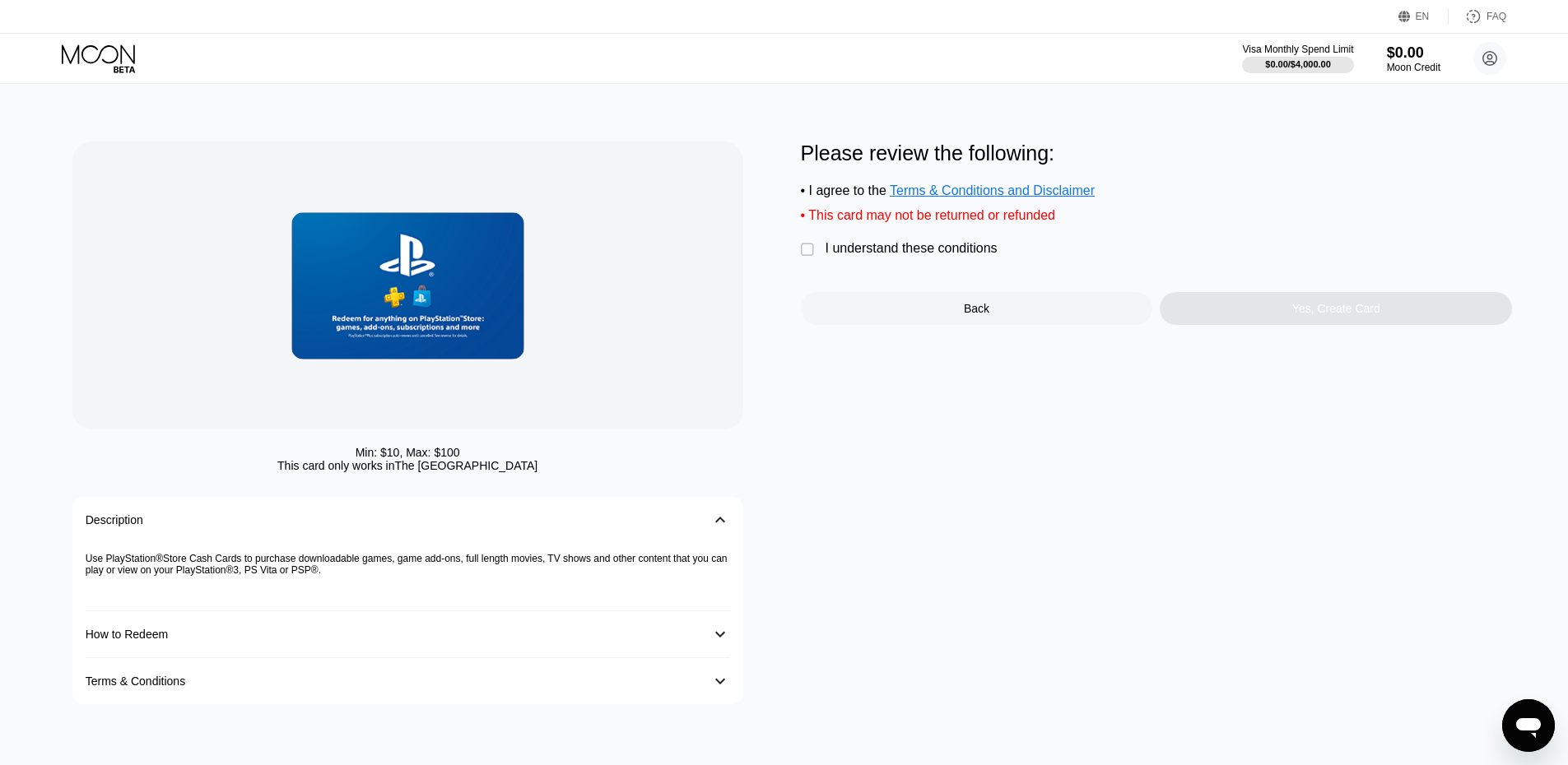
click at [903, 256] on div "I understand these conditions" at bounding box center [912, 248] width 172 height 15
click at [1300, 325] on div "Yes, Create Card" at bounding box center [1336, 308] width 352 height 33
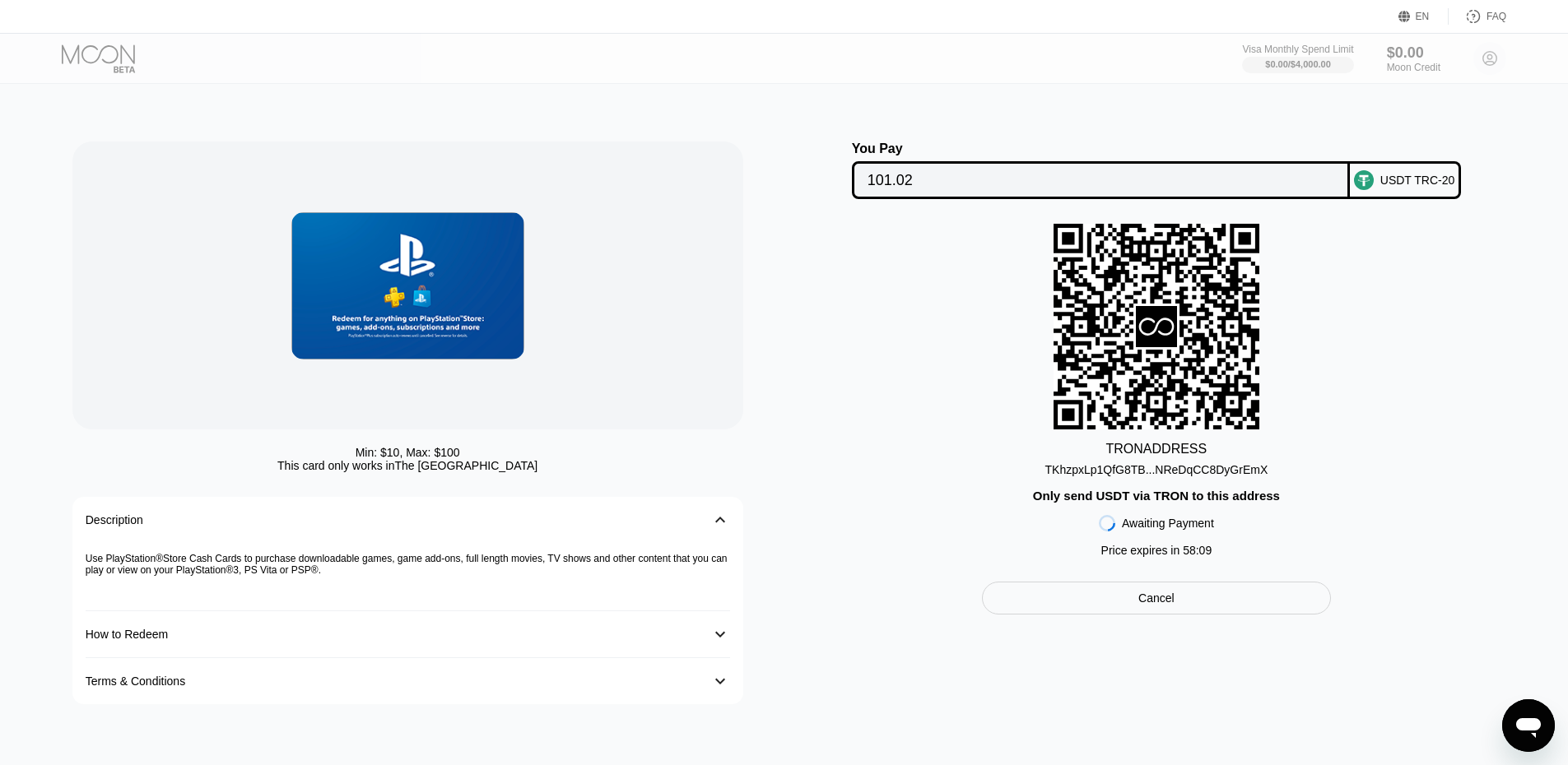
click at [1378, 180] on div "USDT TRC-20" at bounding box center [1405, 180] width 111 height 38
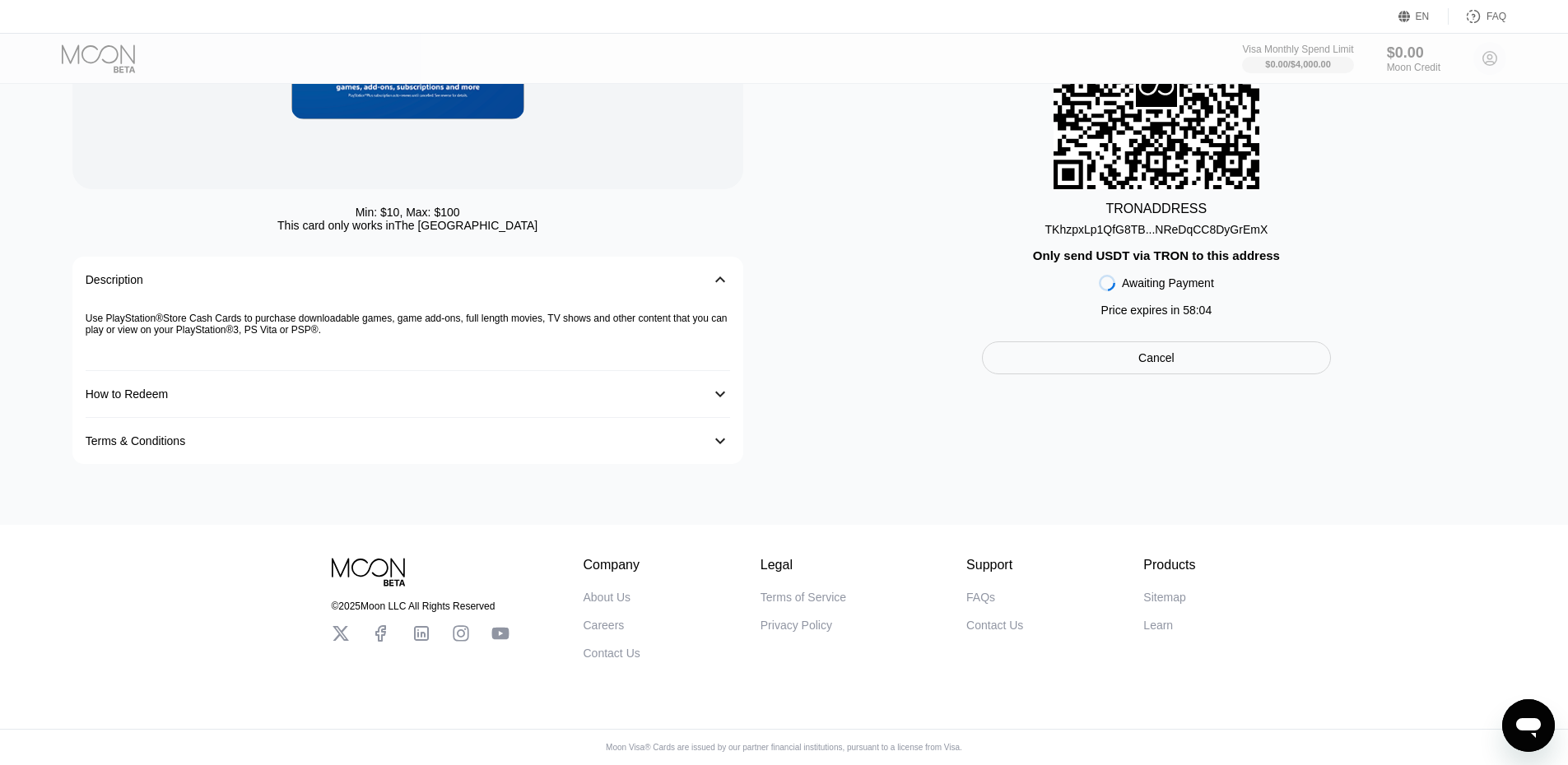
click at [1118, 370] on div "Cancel" at bounding box center [1156, 357] width 349 height 33
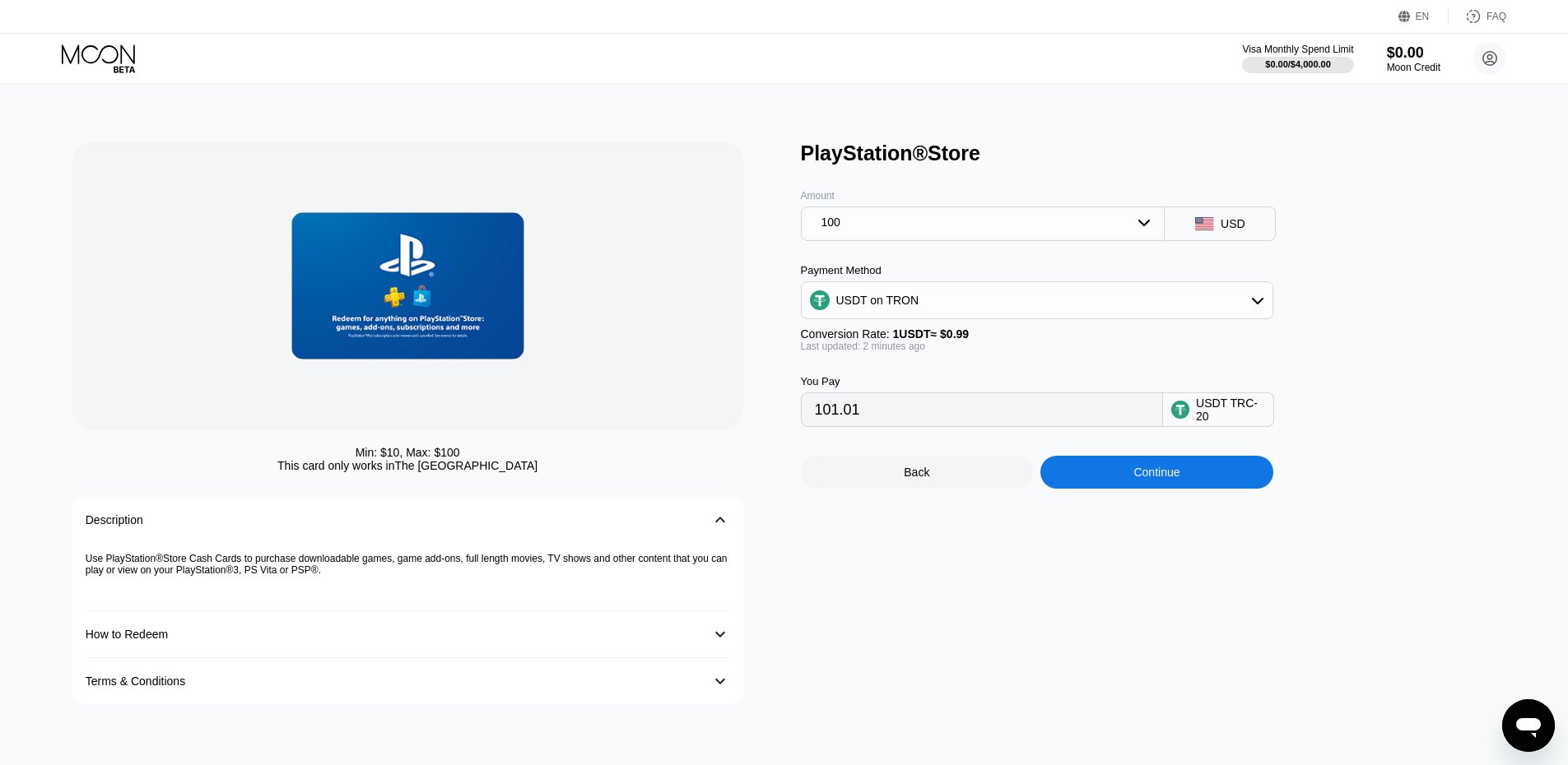
click at [1231, 423] on div "USDT TRC-20" at bounding box center [1230, 410] width 69 height 26
click at [1005, 317] on div "USDT on TRON" at bounding box center [1037, 299] width 470 height 33
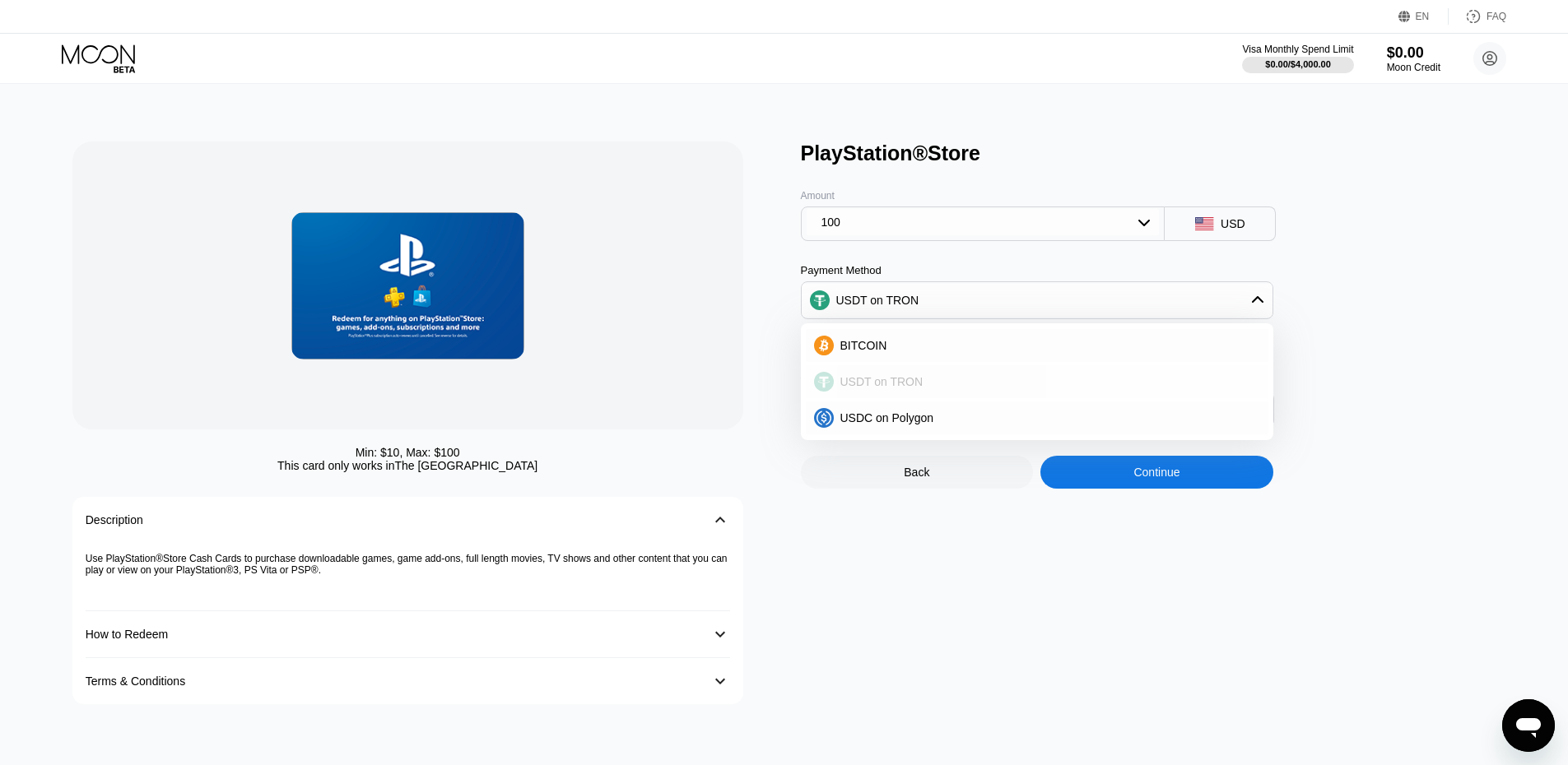
click at [925, 352] on div "BITCOIN" at bounding box center [1046, 345] width 427 height 13
type input "0.00087001"
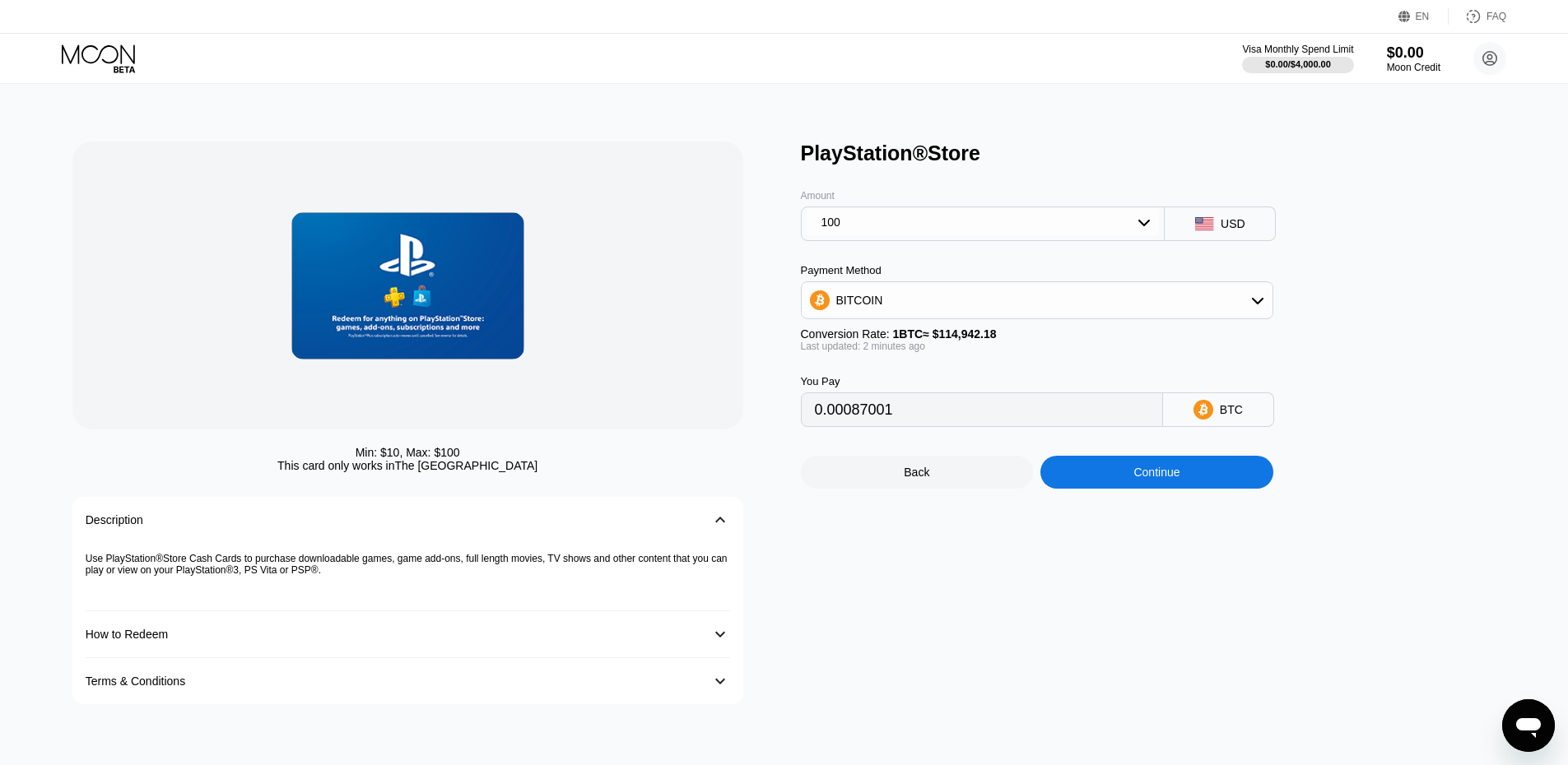
click at [1104, 481] on div "Continue" at bounding box center [1157, 472] width 233 height 33
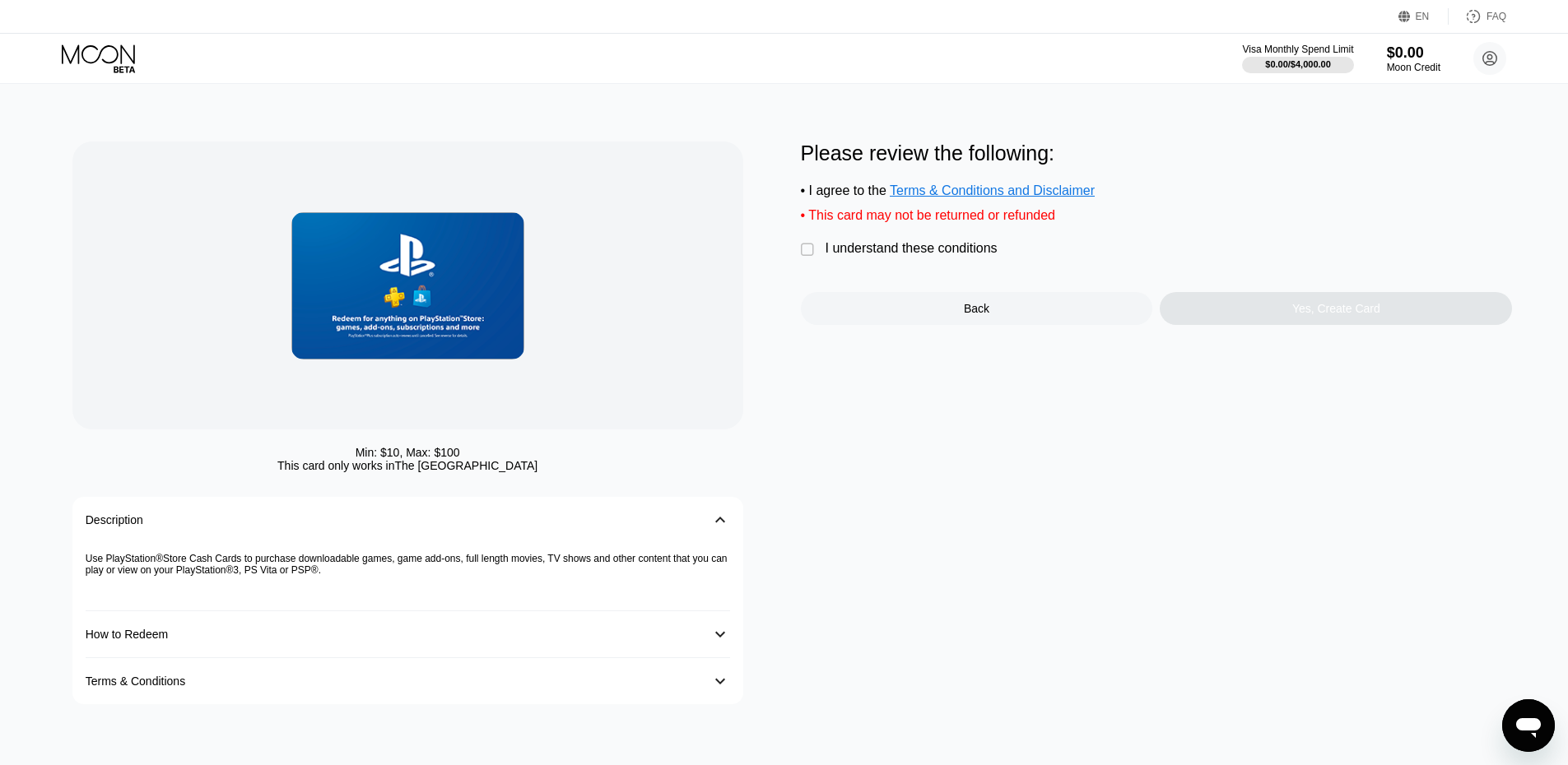
click at [878, 256] on div "I understand these conditions" at bounding box center [912, 248] width 172 height 15
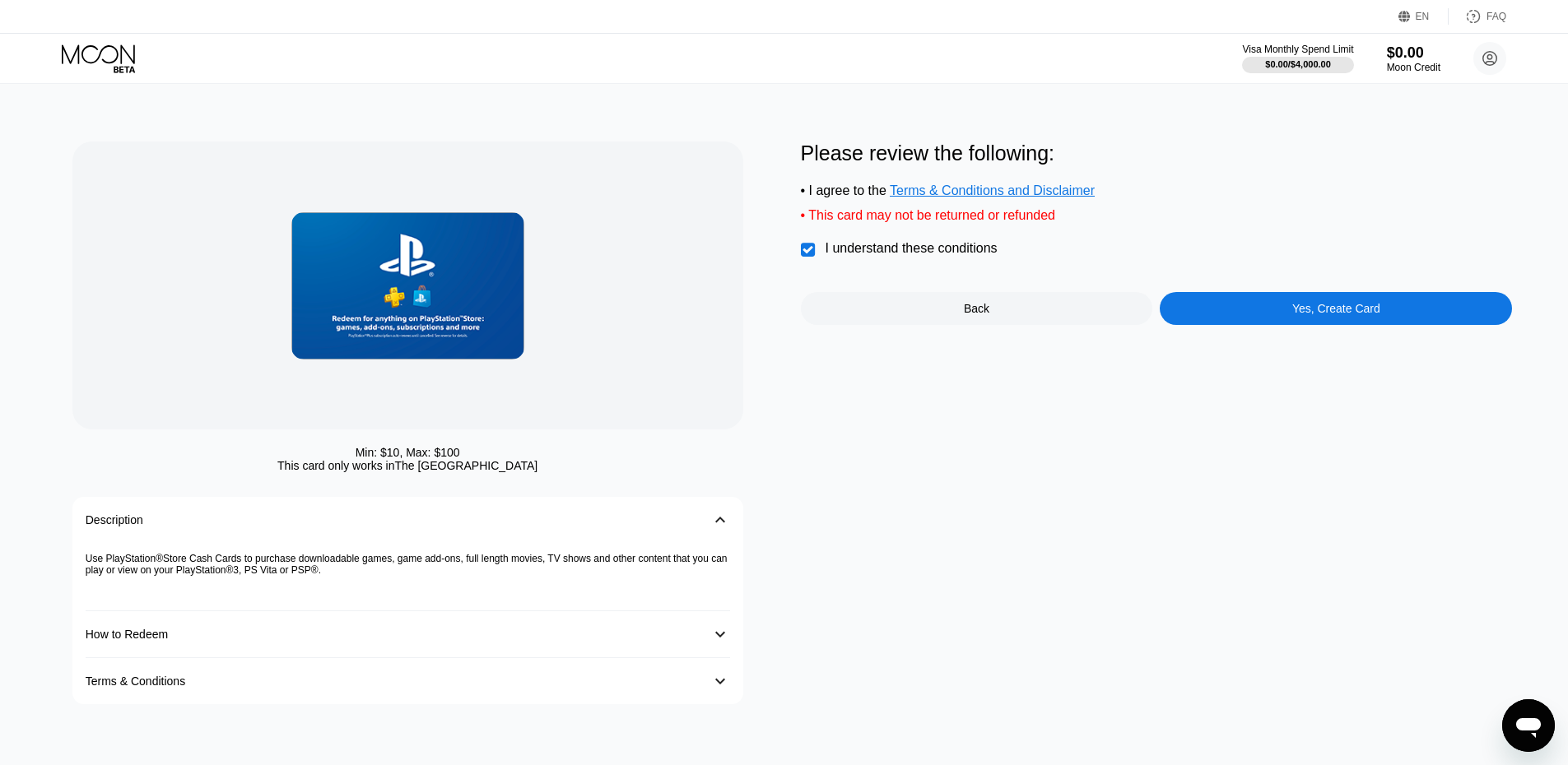
click at [1297, 309] on div "Yes, Create Card" at bounding box center [1336, 308] width 352 height 33
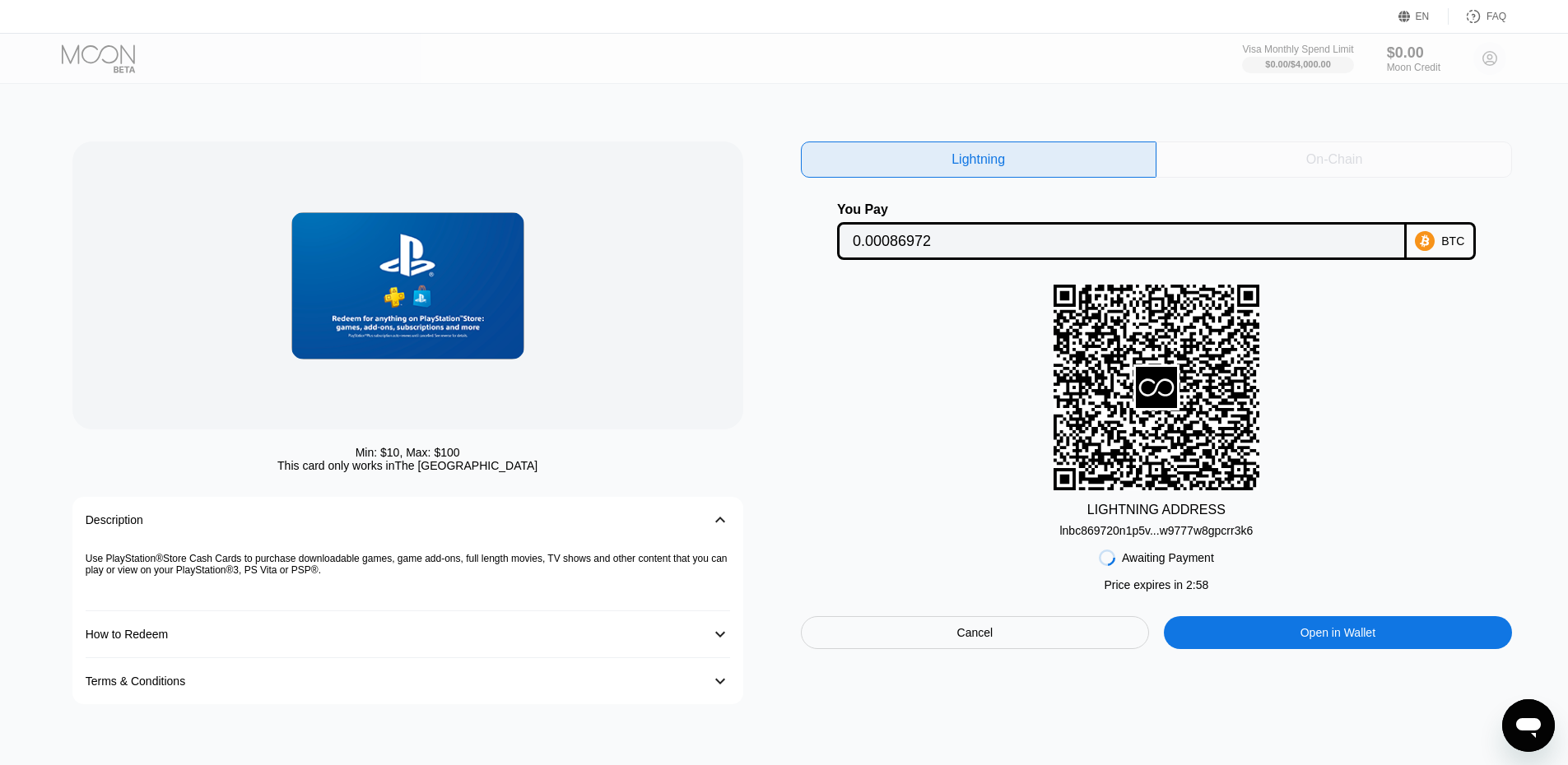
click at [1279, 164] on div "On-Chain" at bounding box center [1334, 160] width 356 height 36
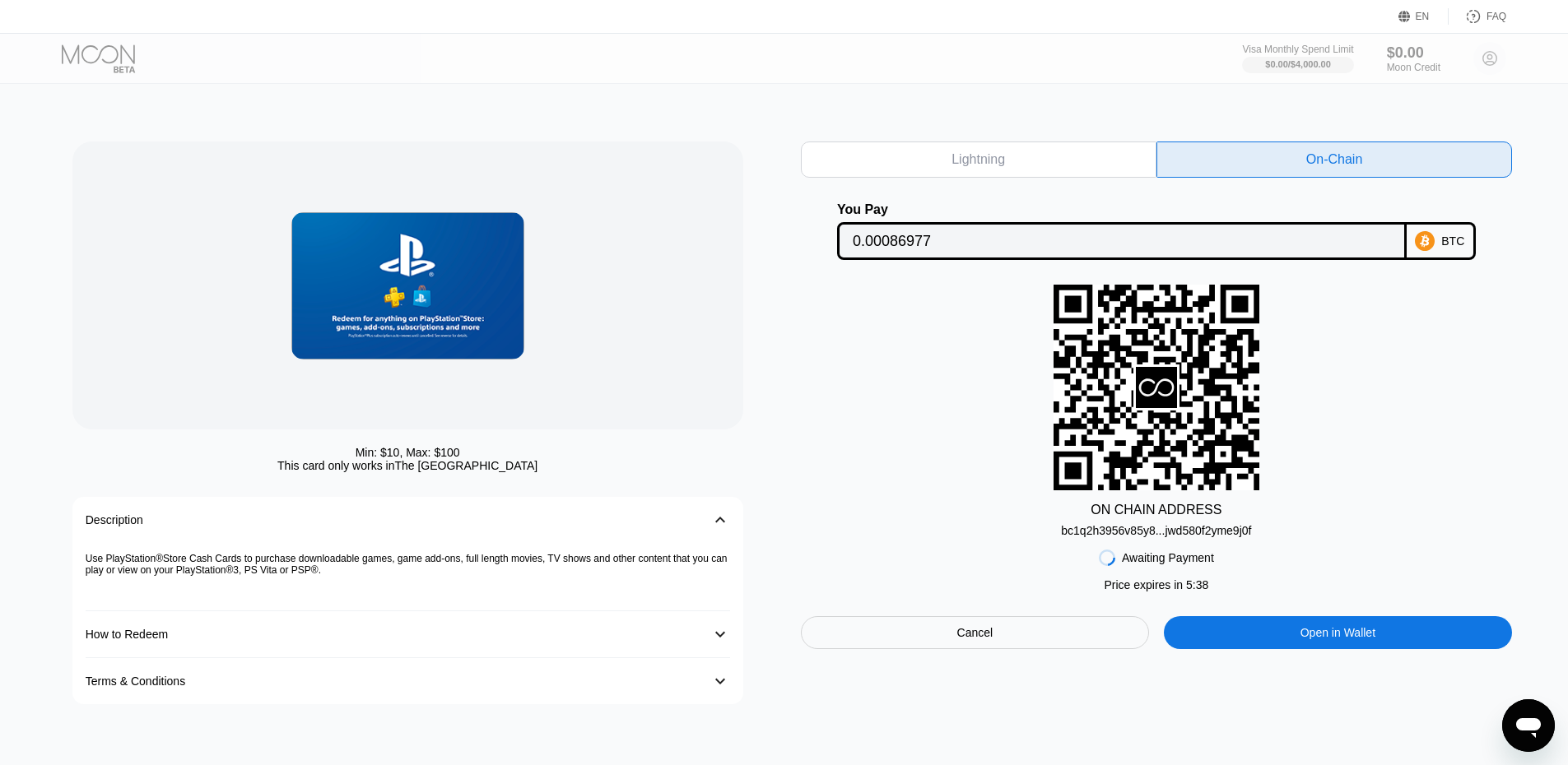
click at [1273, 645] on div "Open in Wallet" at bounding box center [1338, 633] width 349 height 33
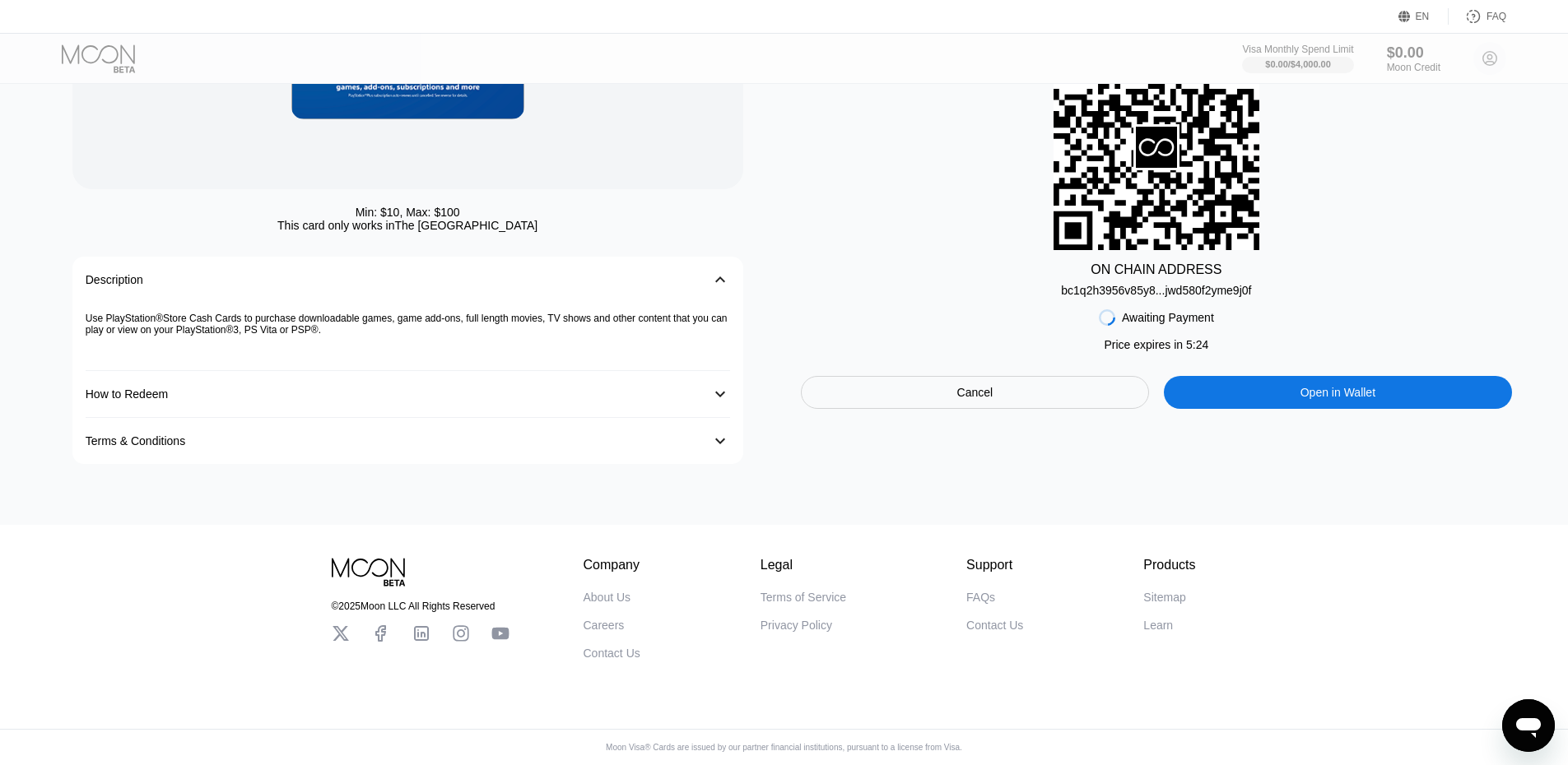
click at [502, 431] on div "Terms & Conditions 󰅀" at bounding box center [408, 440] width 645 height 46
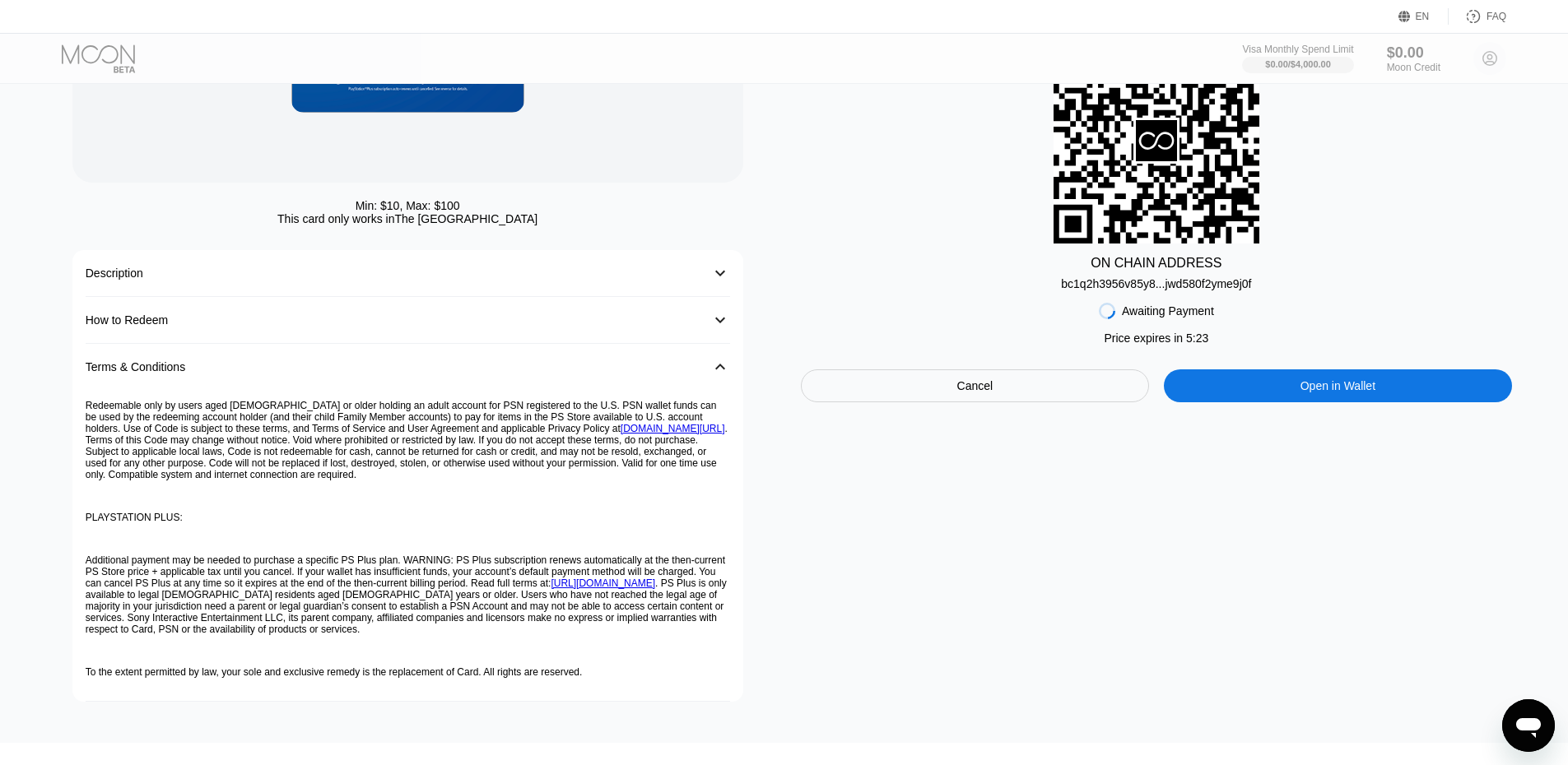
drag, startPoint x: 554, startPoint y: 374, endPoint x: 610, endPoint y: 369, distance: 56.2
click at [554, 373] on div "Terms & Conditions" at bounding box center [391, 367] width 611 height 13
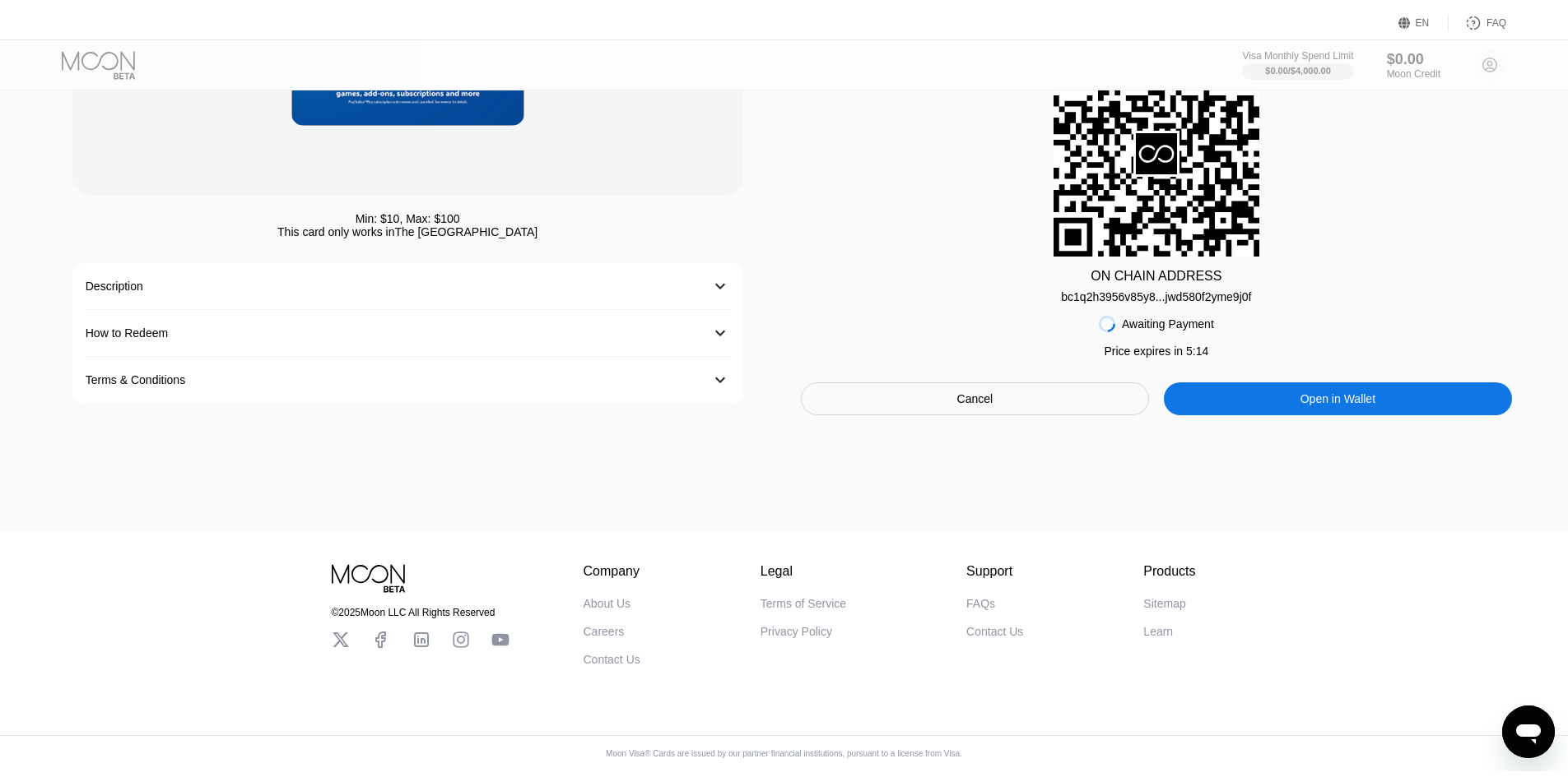
scroll to position [0, 0]
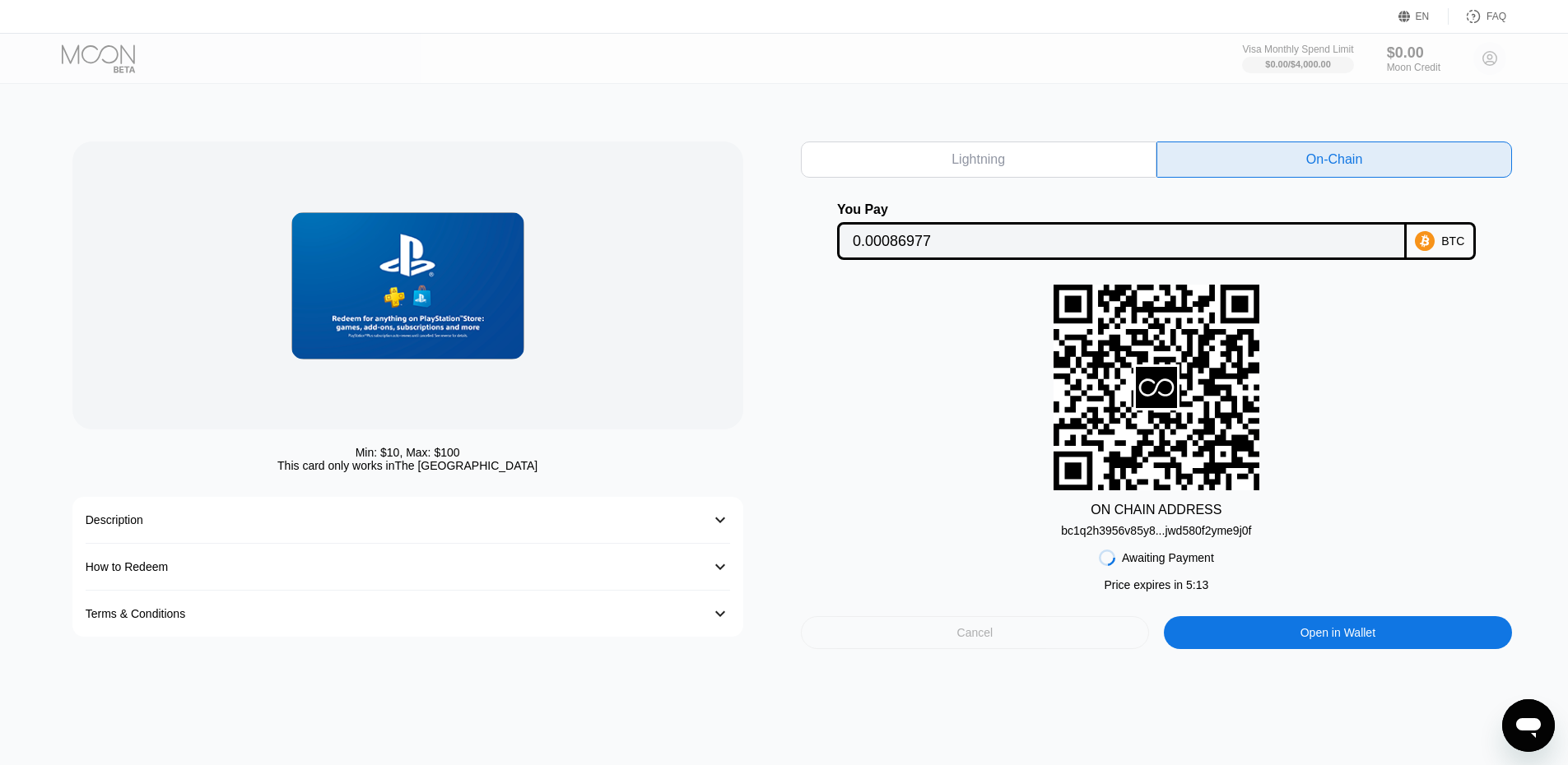
click at [1065, 642] on div "Cancel" at bounding box center [975, 633] width 349 height 33
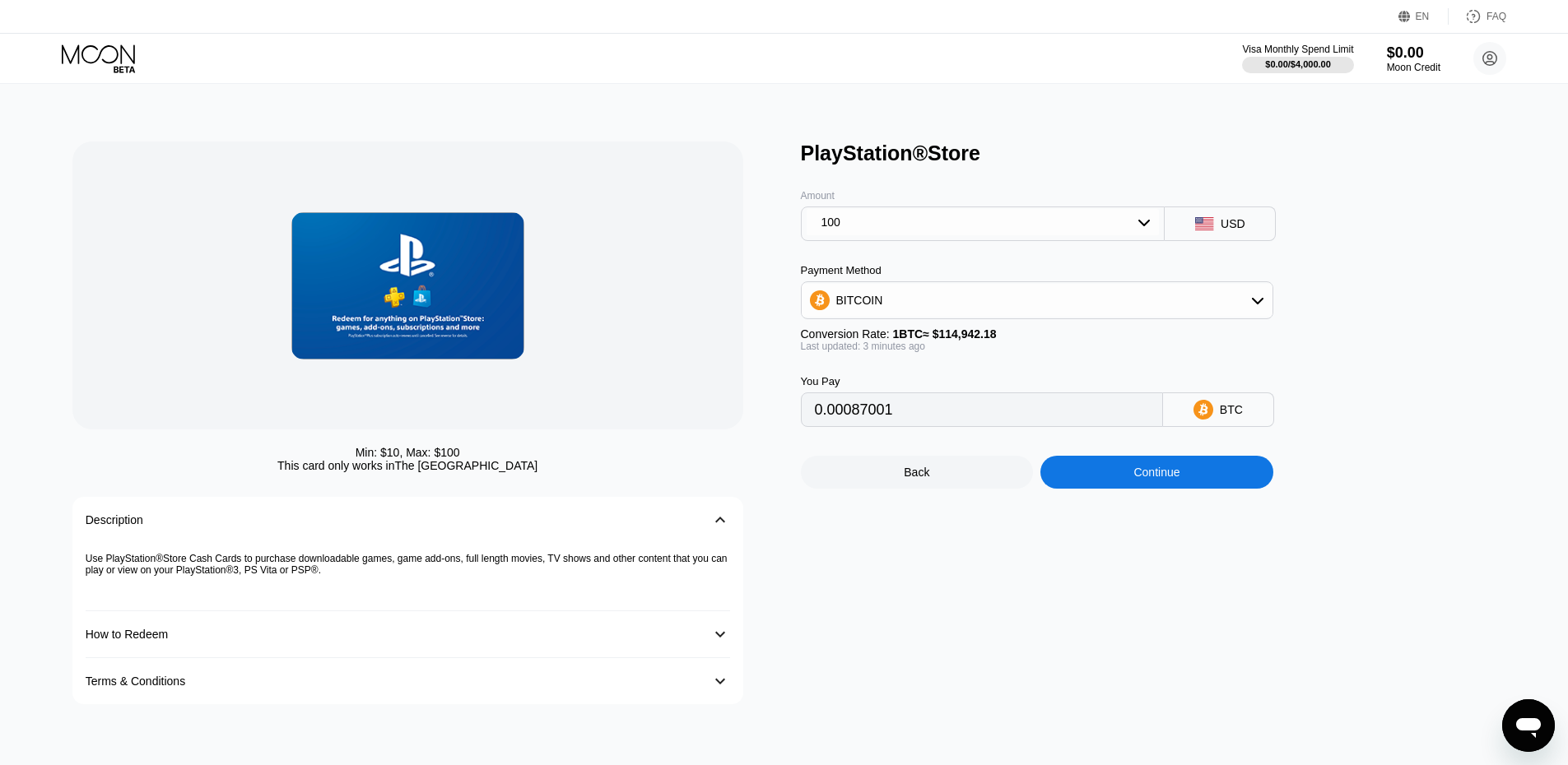
click at [862, 317] on div "BITCOIN" at bounding box center [1037, 299] width 470 height 33
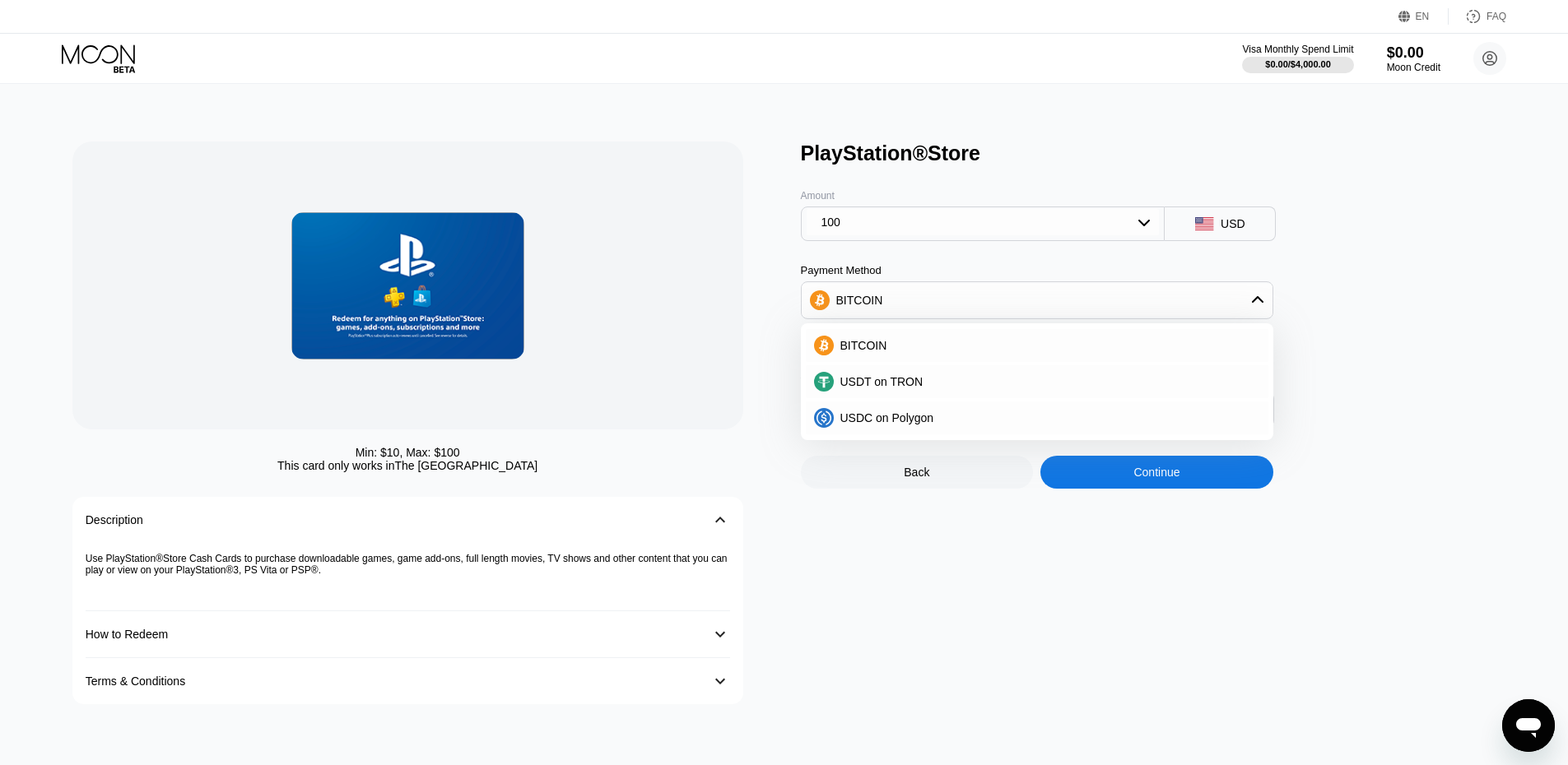
click at [105, 59] on icon at bounding box center [100, 59] width 77 height 29
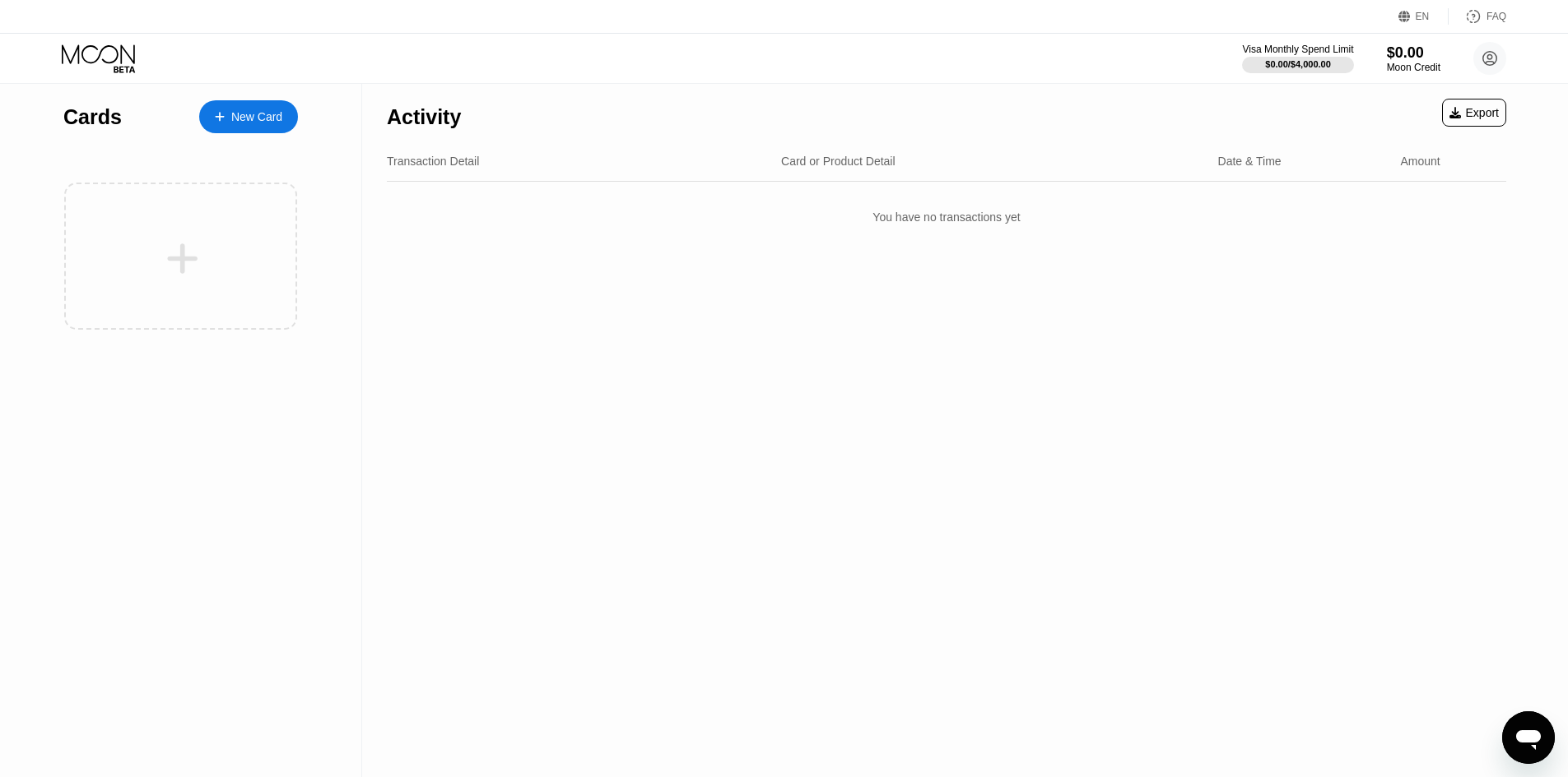
click at [232, 126] on div "New Card" at bounding box center [248, 117] width 99 height 33
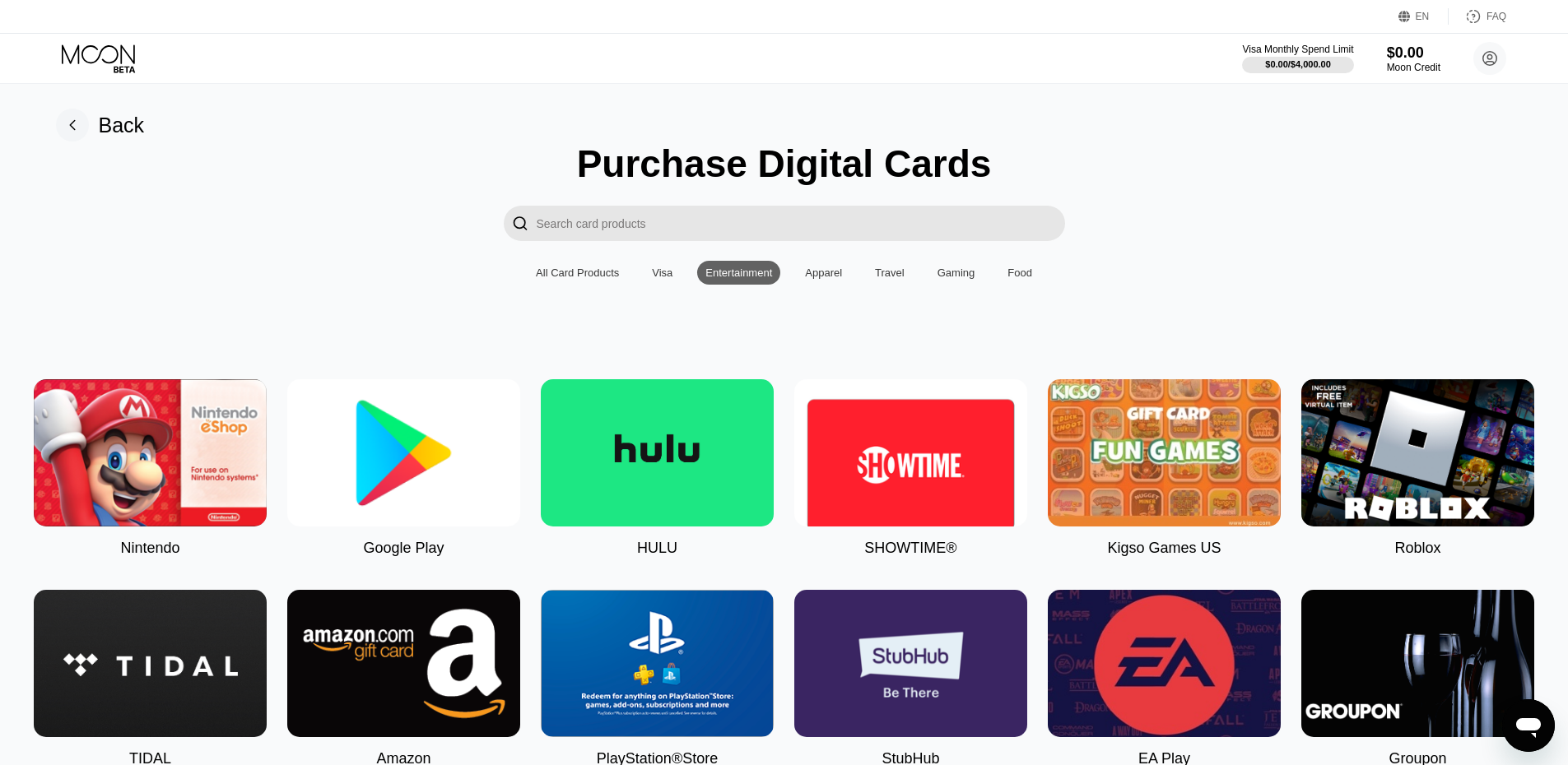
click at [670, 276] on div "Visa" at bounding box center [663, 272] width 21 height 12
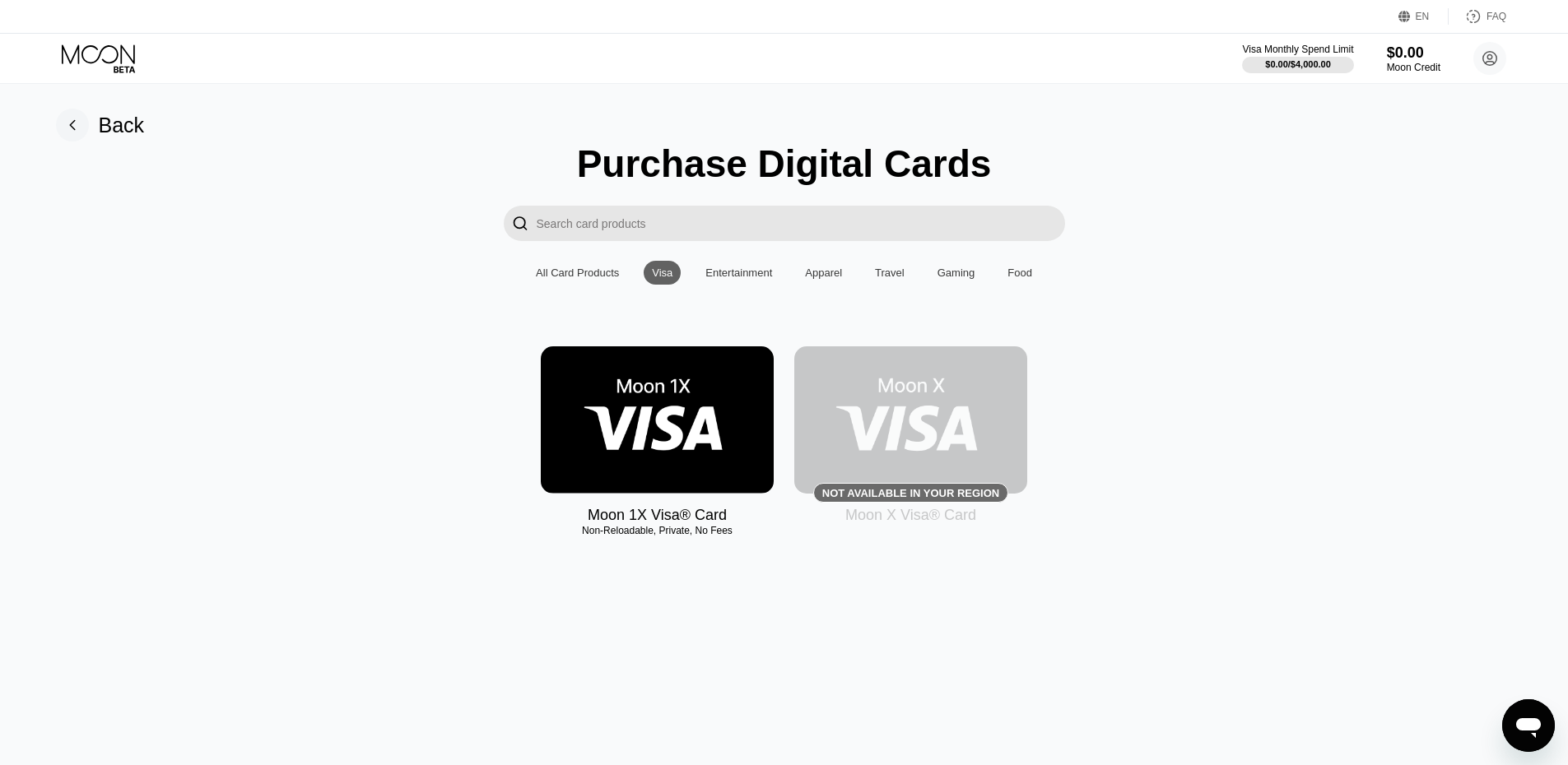
click at [680, 419] on img at bounding box center [657, 420] width 233 height 147
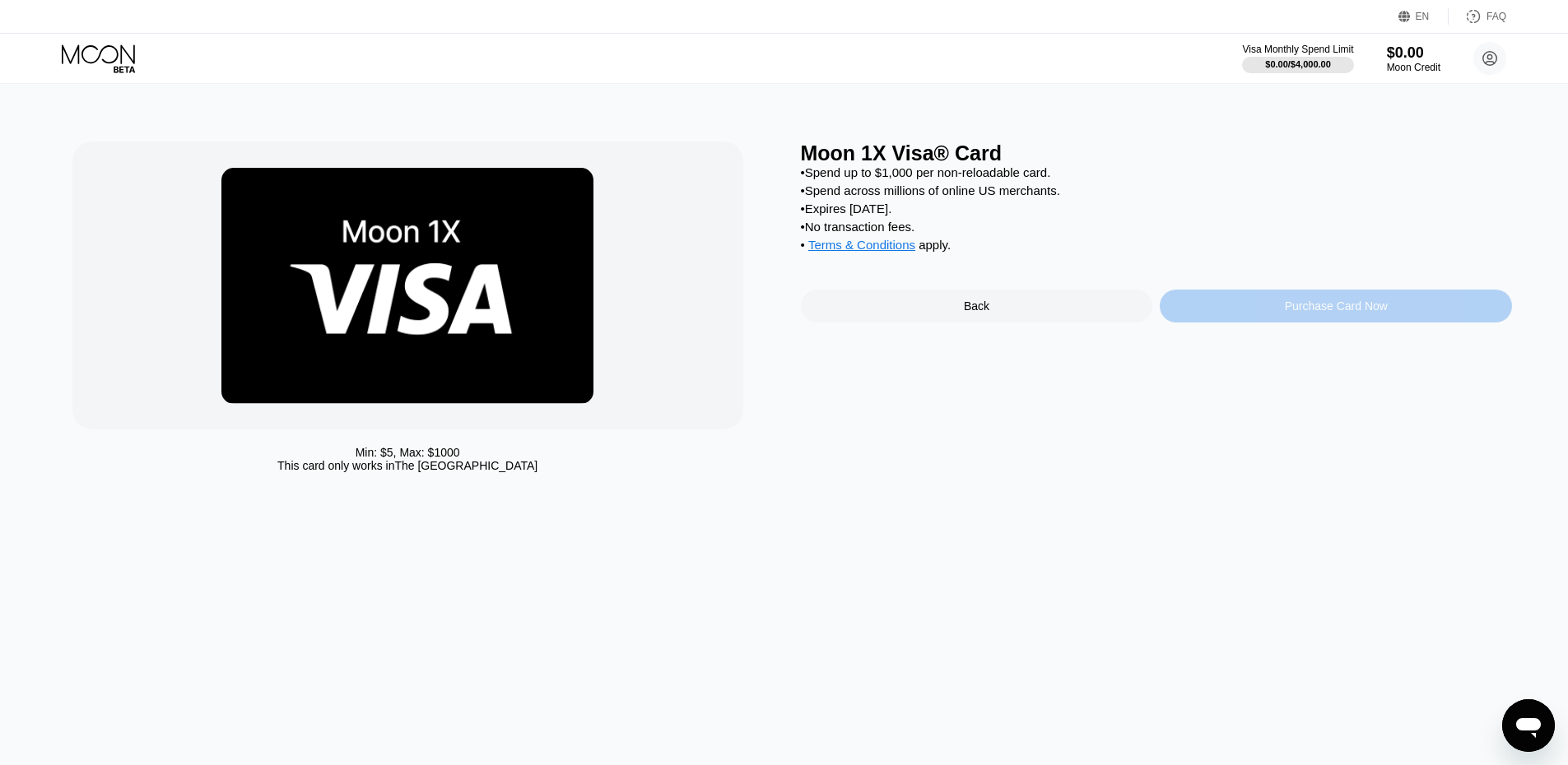
click at [1216, 323] on div "Purchase Card Now" at bounding box center [1336, 305] width 352 height 33
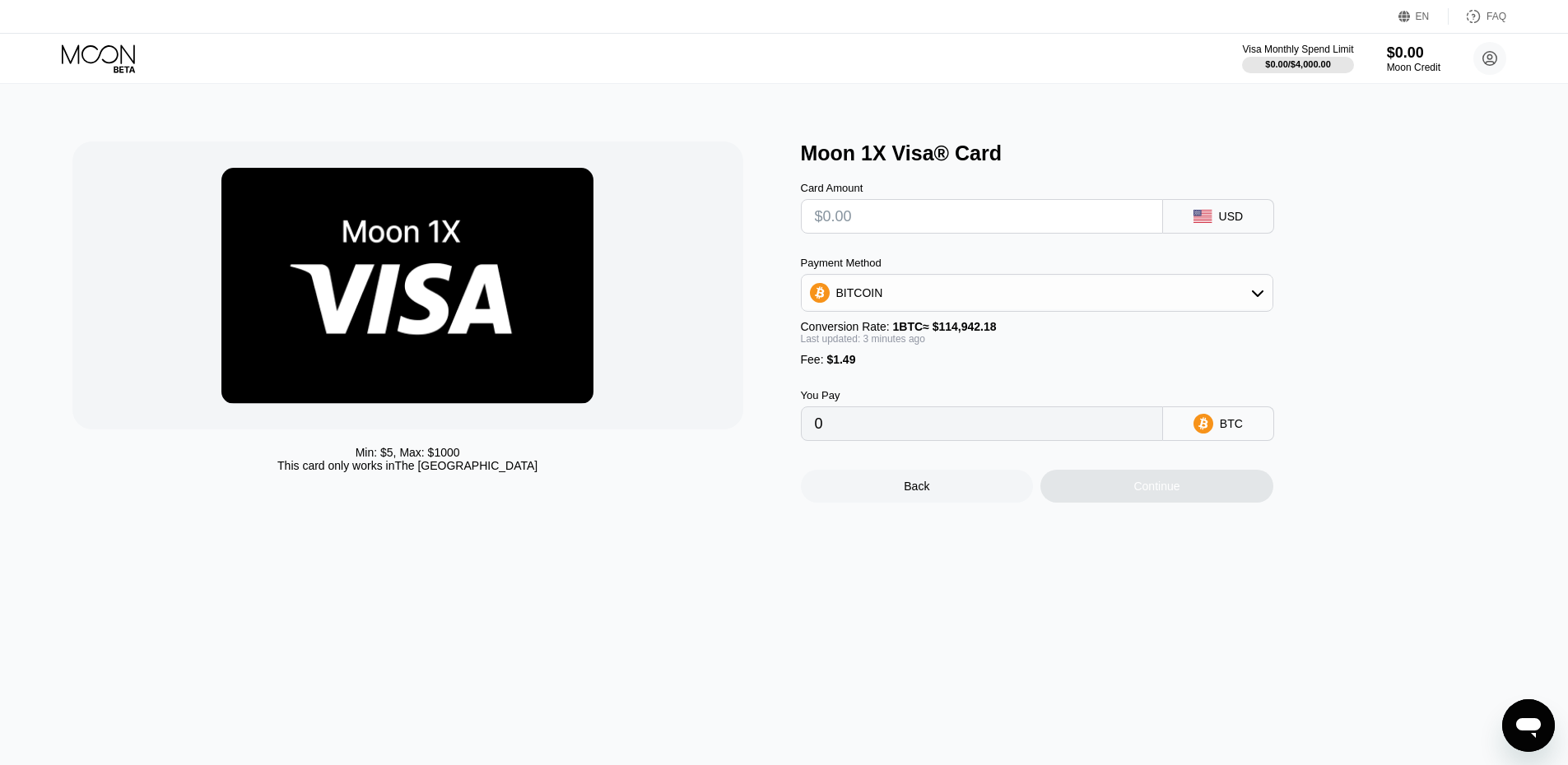
click at [1040, 303] on div "BITCOIN" at bounding box center [1037, 292] width 470 height 33
click at [933, 381] on div "USDT on TRON" at bounding box center [1046, 374] width 427 height 13
click at [916, 319] on div "Payment Method USDT on TRON Conversion Rate: 1 USDT ≈ $0.99 Last updated: 3 min…" at bounding box center [1037, 311] width 472 height 109
click at [899, 299] on div "USDT on TRON" at bounding box center [877, 293] width 83 height 13
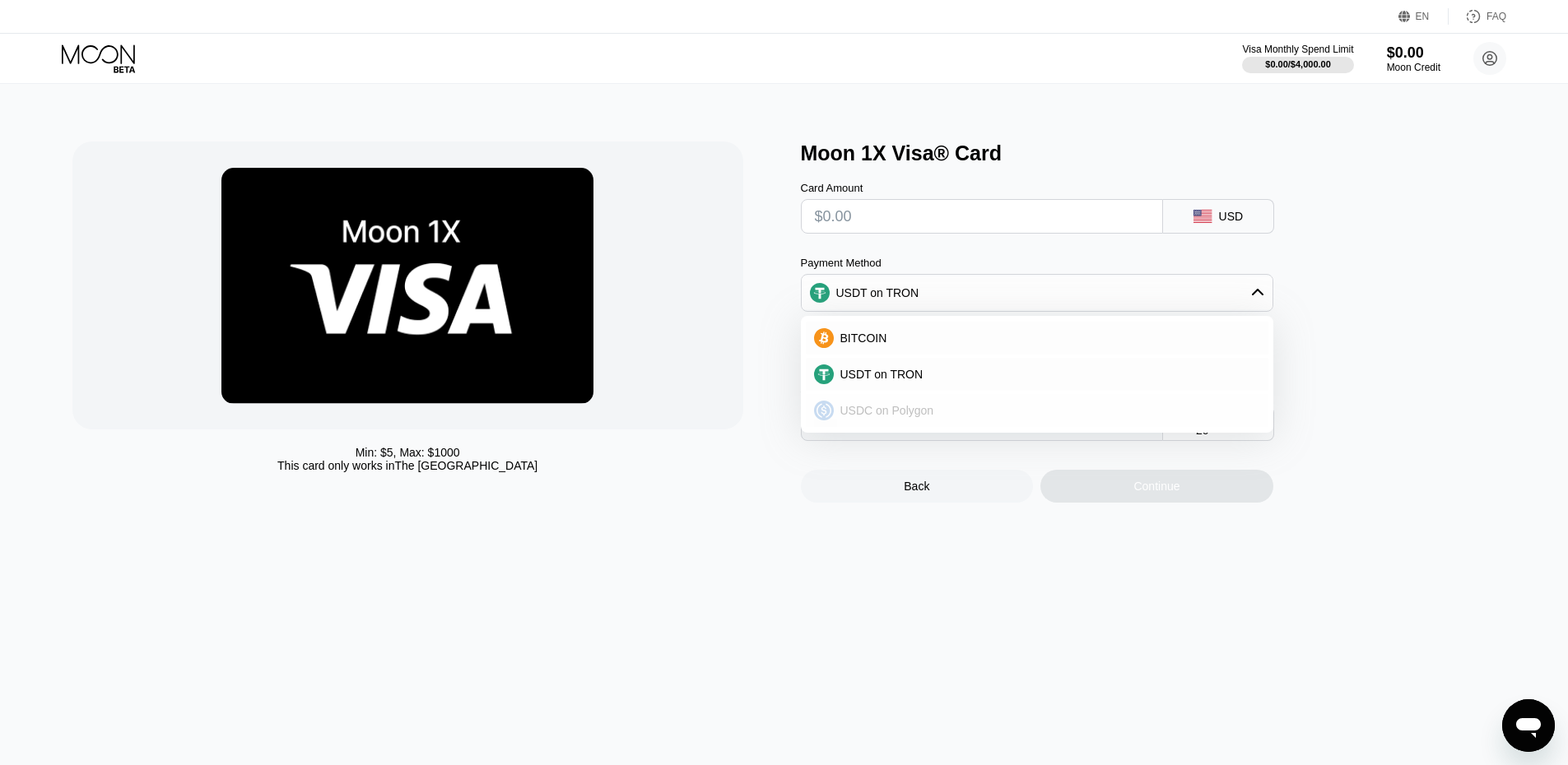
click at [896, 417] on span "USDC on Polygon" at bounding box center [887, 410] width 94 height 13
type input "0"
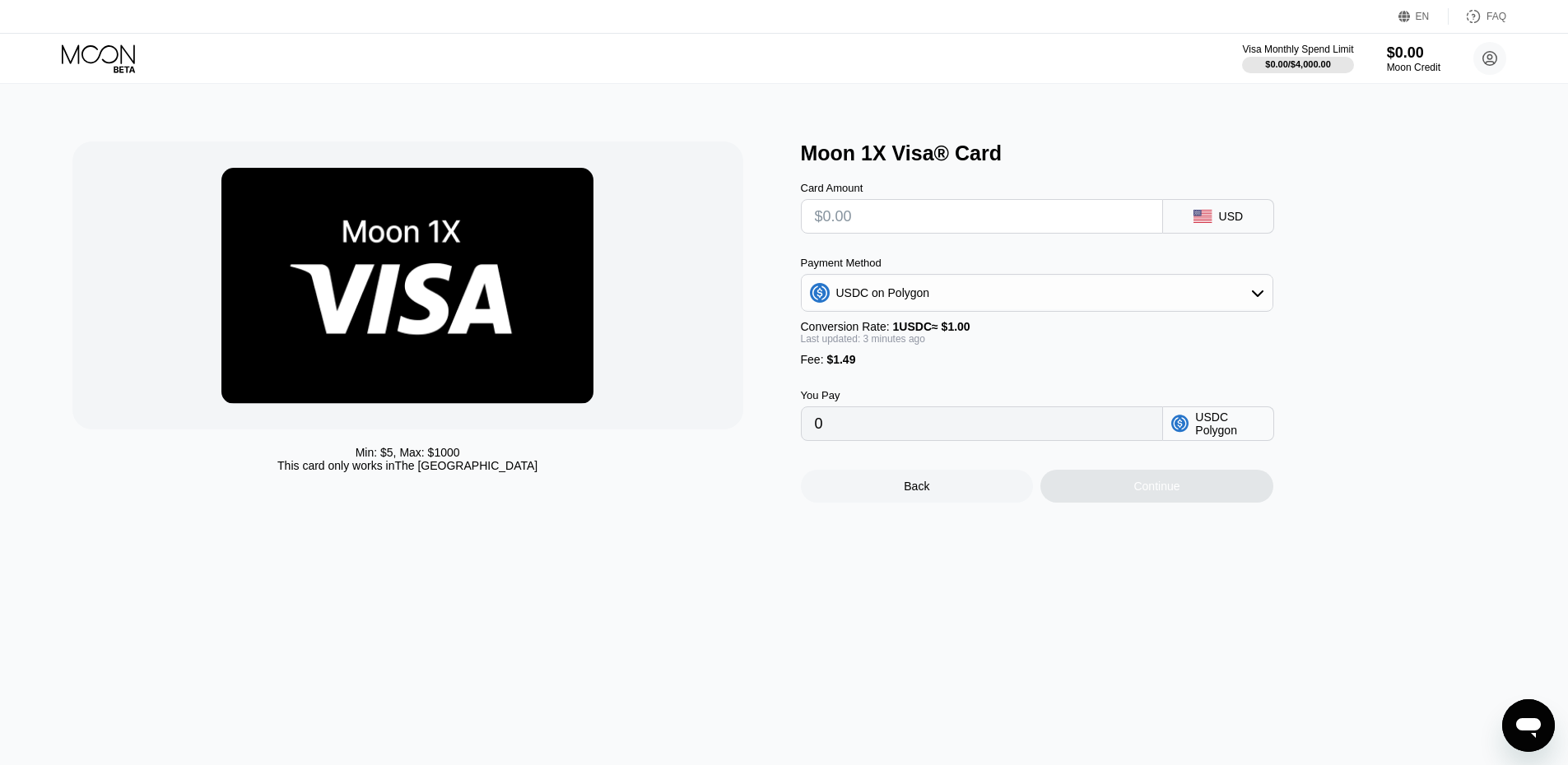
click at [974, 366] on div "Fee : $1.49" at bounding box center [1037, 359] width 472 height 13
click at [1208, 437] on div "USDC Polygon" at bounding box center [1230, 424] width 69 height 26
click at [1257, 202] on div "Card Amount USD" at bounding box center [1064, 199] width 526 height 68
click at [1420, 63] on div "Moon Credit" at bounding box center [1413, 67] width 55 height 11
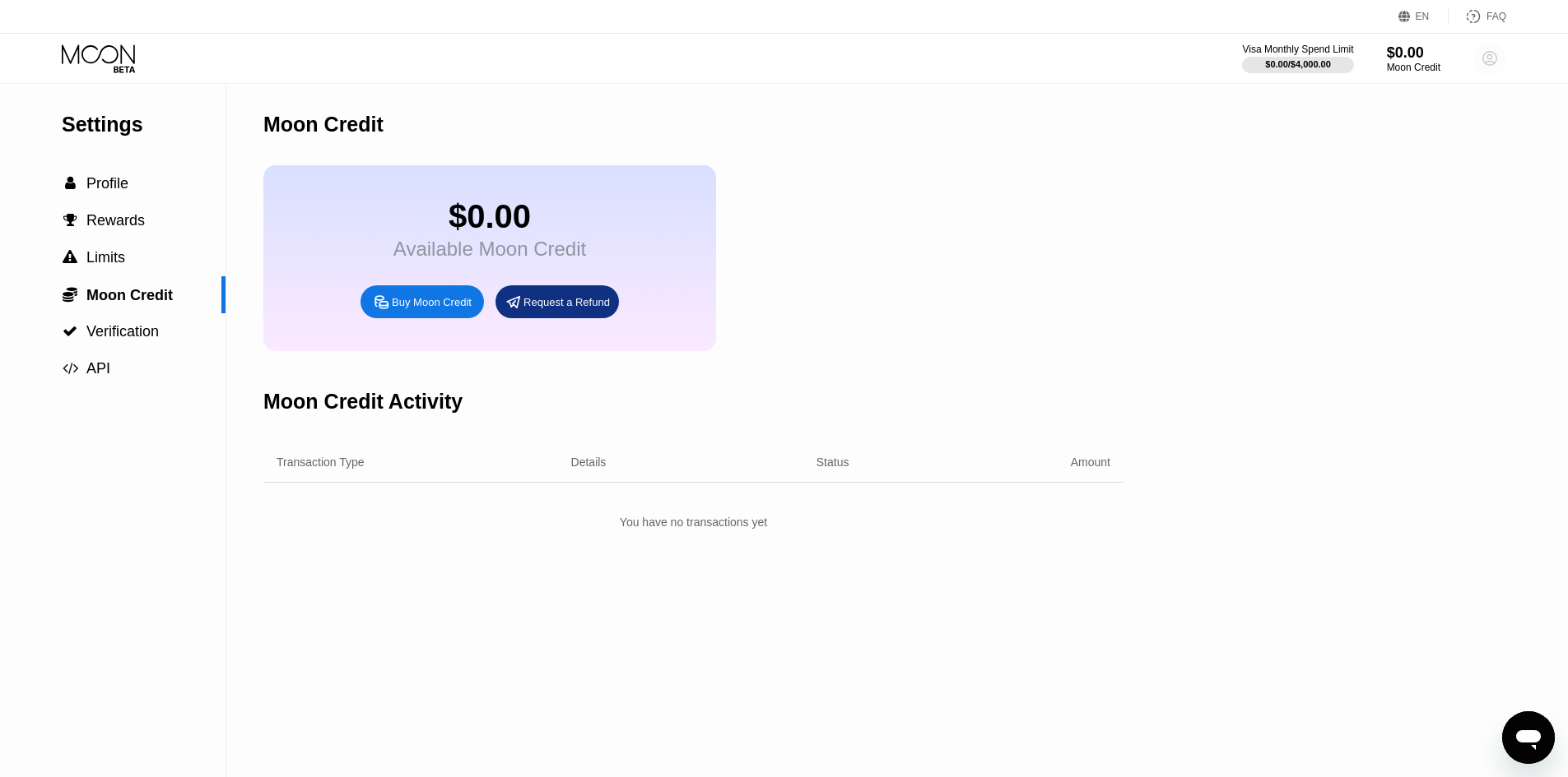
drag, startPoint x: 1489, startPoint y: 54, endPoint x: 1461, endPoint y: 76, distance: 35.6
click at [1462, 74] on div "Visa Monthly Spend Limit $0.00 / $4,000.00 $0.00 Moon Credit summe56martin@gmai…" at bounding box center [1374, 58] width 264 height 33
click at [418, 310] on div "Buy Moon Credit" at bounding box center [432, 302] width 80 height 14
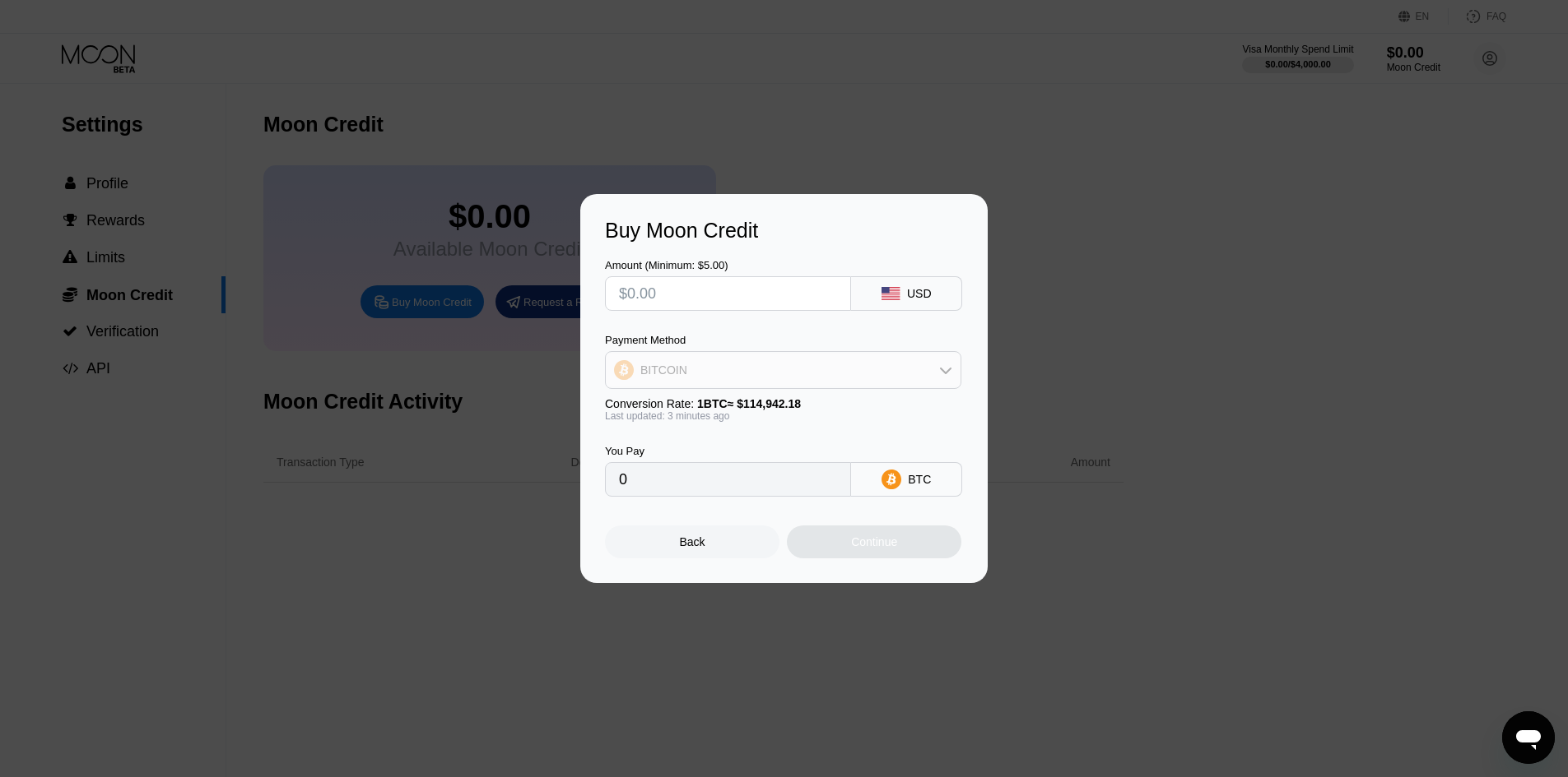
click at [759, 368] on div "BITCOIN" at bounding box center [783, 369] width 355 height 33
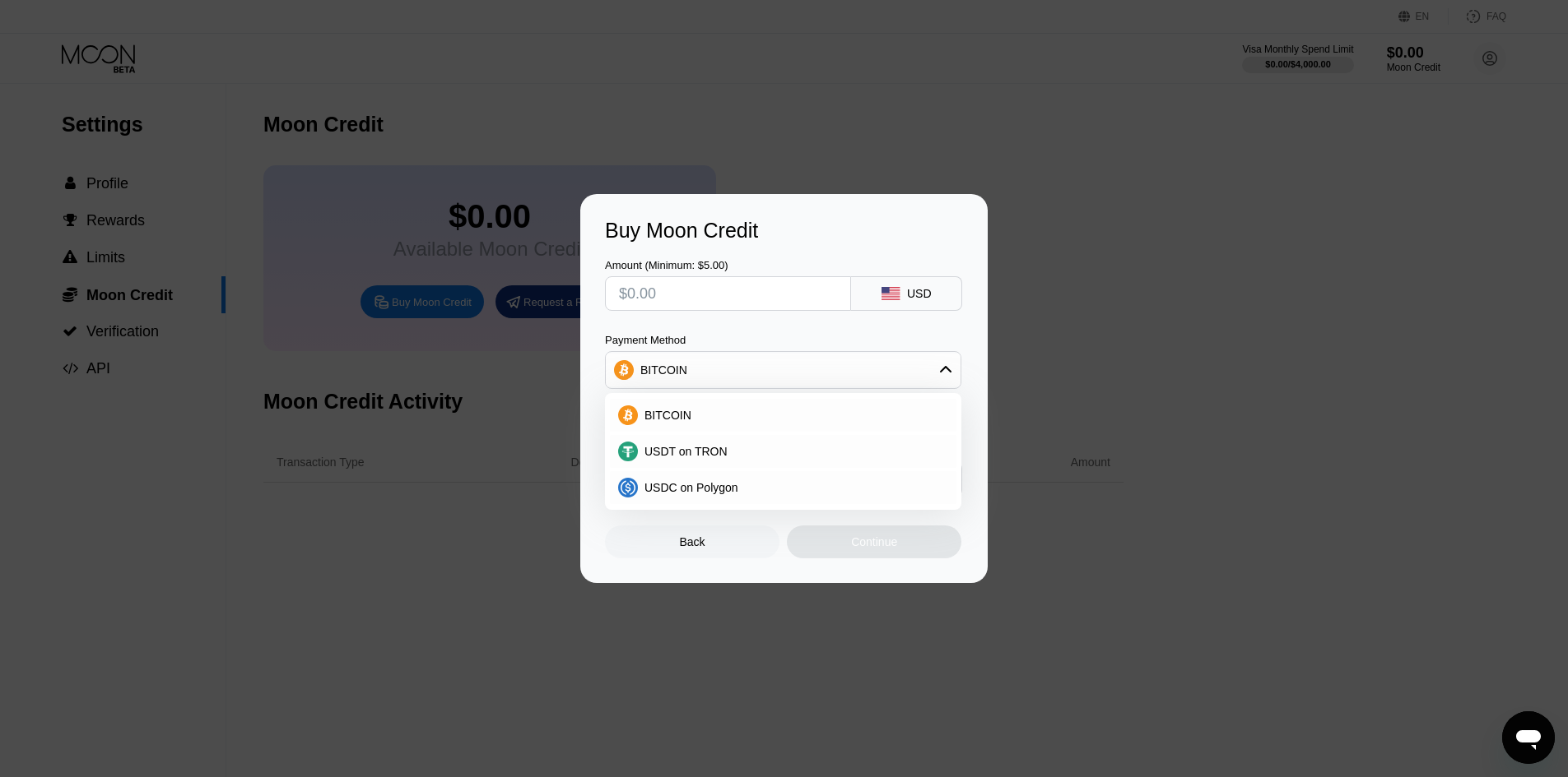
click at [392, 391] on div "Buy Moon Credit Amount (Minimum: $5.00) USD Payment Method BITCOIN BITCOIN USDT…" at bounding box center [784, 388] width 1568 height 389
click at [175, 365] on div "Buy Moon Credit Amount (Minimum: $5.00) USD Payment Method BITCOIN BITCOIN USDT…" at bounding box center [784, 388] width 1568 height 389
click at [138, 340] on div "Buy Moon Credit Amount (Minimum: $5.00) USD Payment Method BITCOIN BITCOIN USDT…" at bounding box center [784, 388] width 1568 height 389
drag, startPoint x: 137, startPoint y: 337, endPoint x: 185, endPoint y: 332, distance: 48.3
click at [137, 336] on div "Buy Moon Credit Amount (Minimum: $5.00) USD Payment Method BITCOIN BITCOIN USDT…" at bounding box center [784, 388] width 1568 height 389
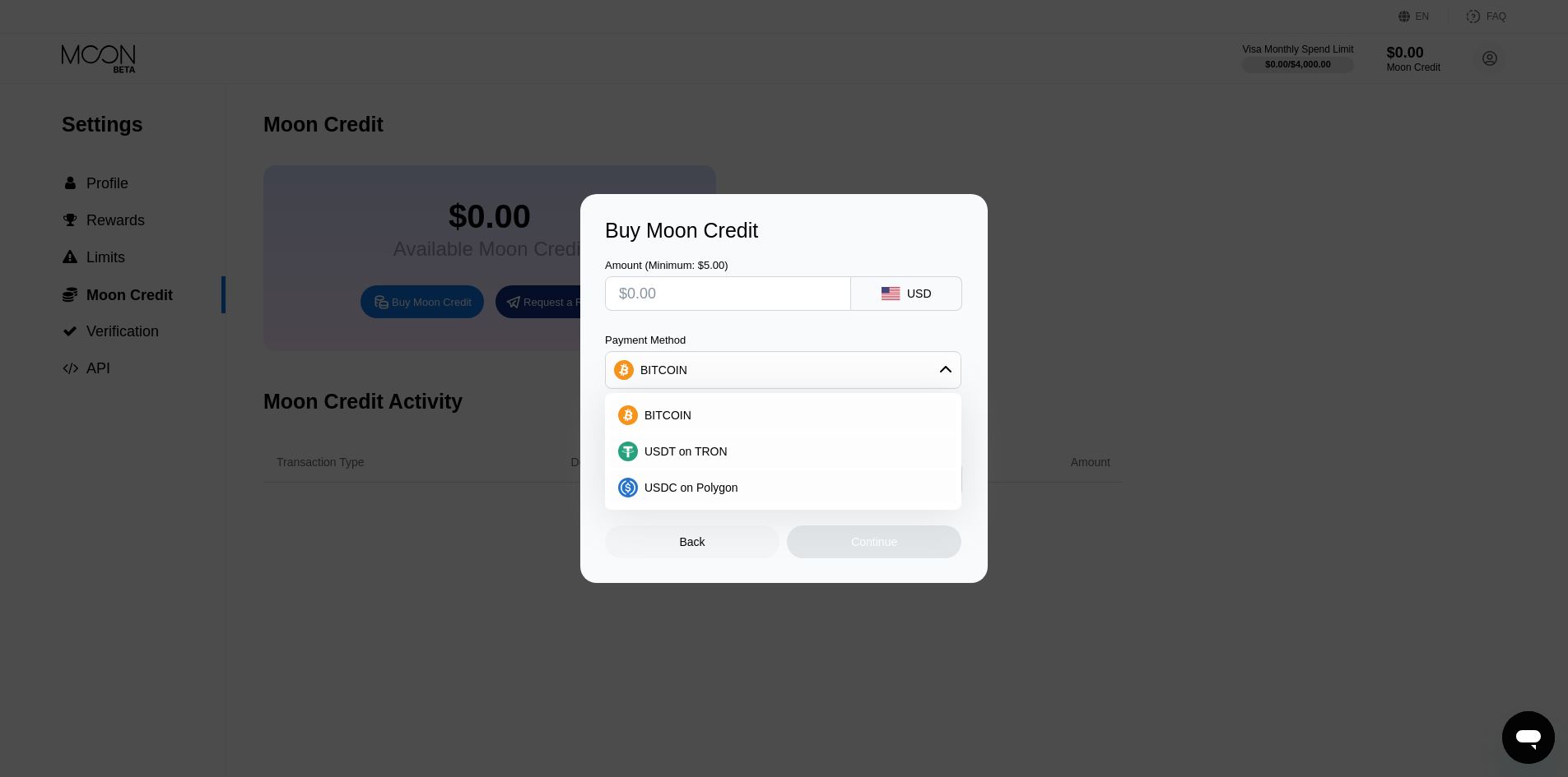
drag, startPoint x: 516, startPoint y: 161, endPoint x: 611, endPoint y: 164, distance: 95.0
click at [524, 160] on div at bounding box center [790, 388] width 1580 height 777
click at [996, 238] on div "Buy Moon Credit Amount (Minimum: $5.00) USD Payment Method BITCOIN BITCOIN USDT…" at bounding box center [784, 388] width 1568 height 389
click at [707, 537] on div "Back" at bounding box center [692, 542] width 175 height 33
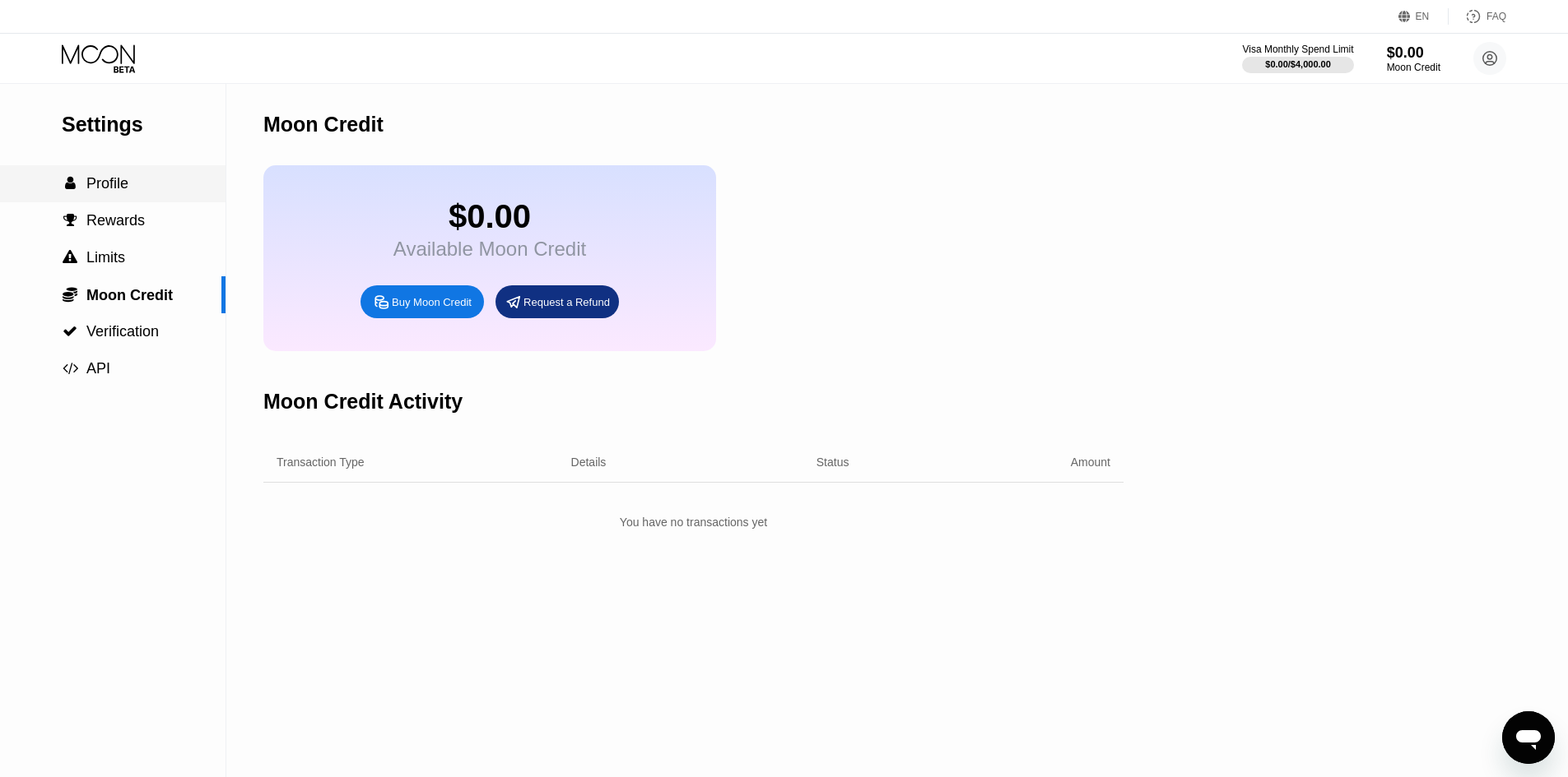
click at [114, 191] on span "Profile" at bounding box center [107, 184] width 42 height 17
